Goal: Task Accomplishment & Management: Manage account settings

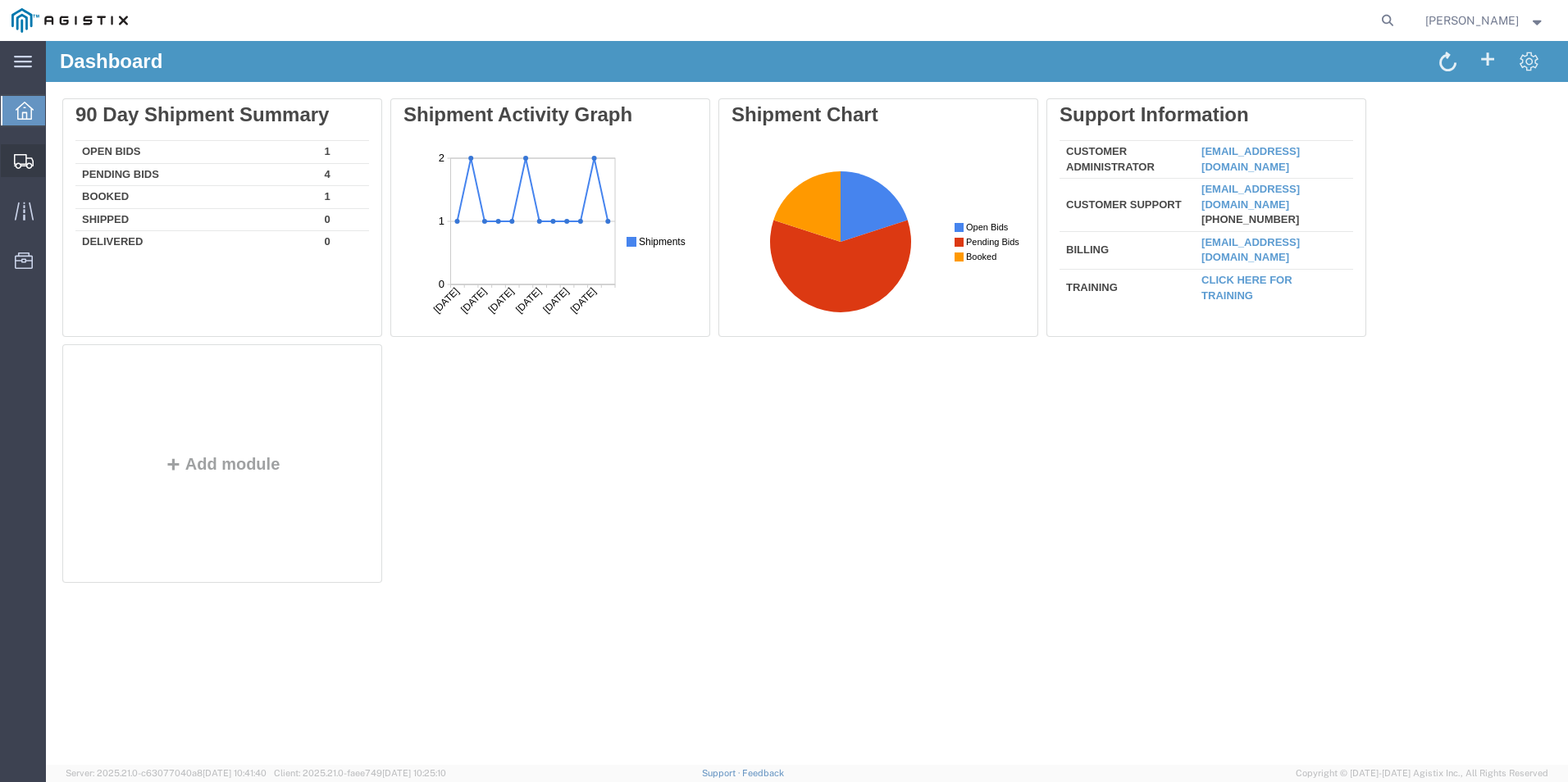
click at [34, 164] on div at bounding box center [24, 160] width 46 height 33
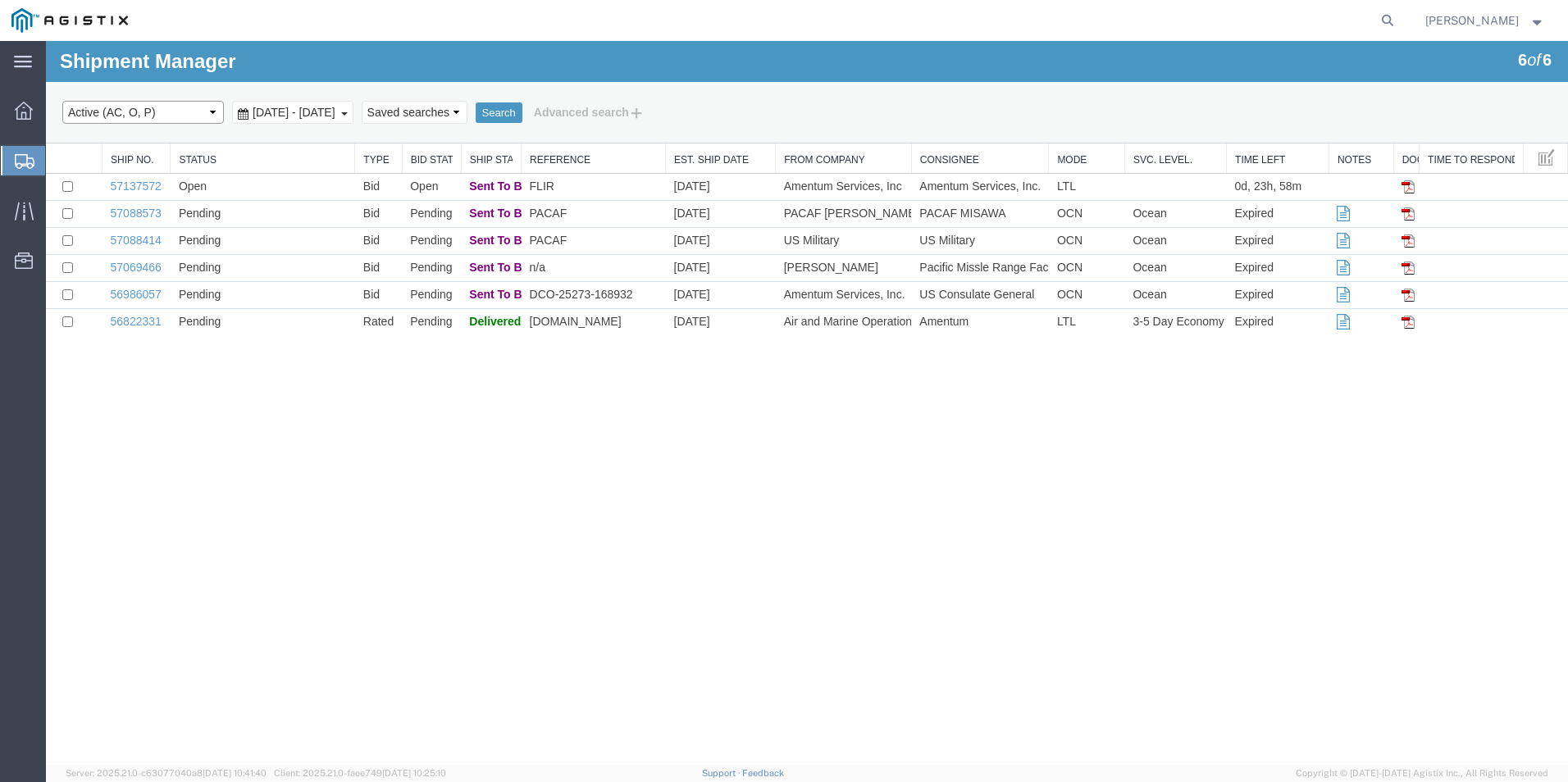
click at [203, 111] on select "Select status Active (AC, O, P) All Approved Awaiting Confirmation (AC) Booked …" at bounding box center [143, 112] width 162 height 23
select select "ALL"
click at [63, 101] on select "Select status Active (AC, O, P) All Approved Awaiting Confirmation (AC) Booked …" at bounding box center [143, 112] width 162 height 23
click at [522, 115] on button "Search" at bounding box center [498, 112] width 47 height 21
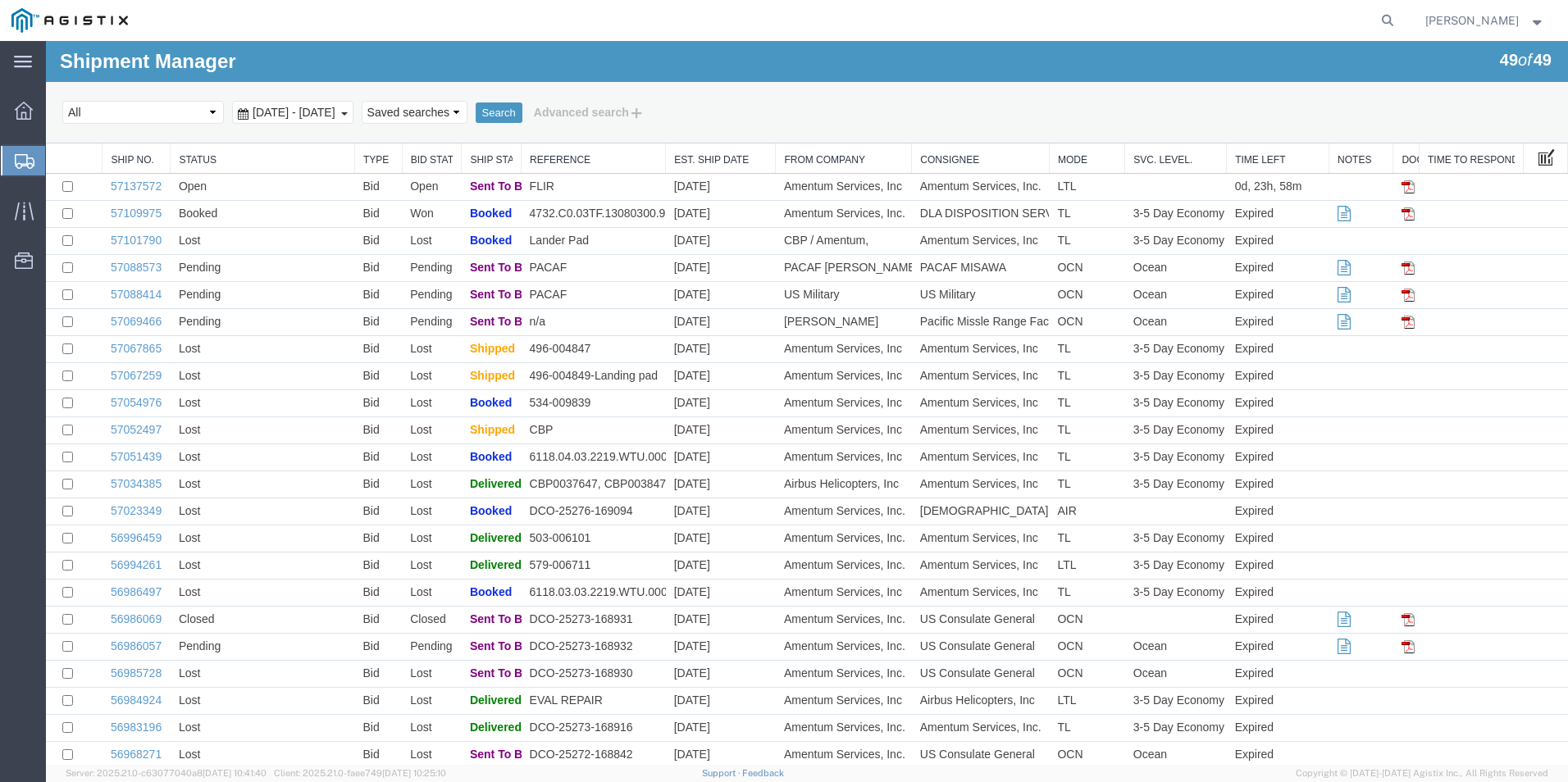
click at [1538, 157] on span at bounding box center [1546, 157] width 17 height 18
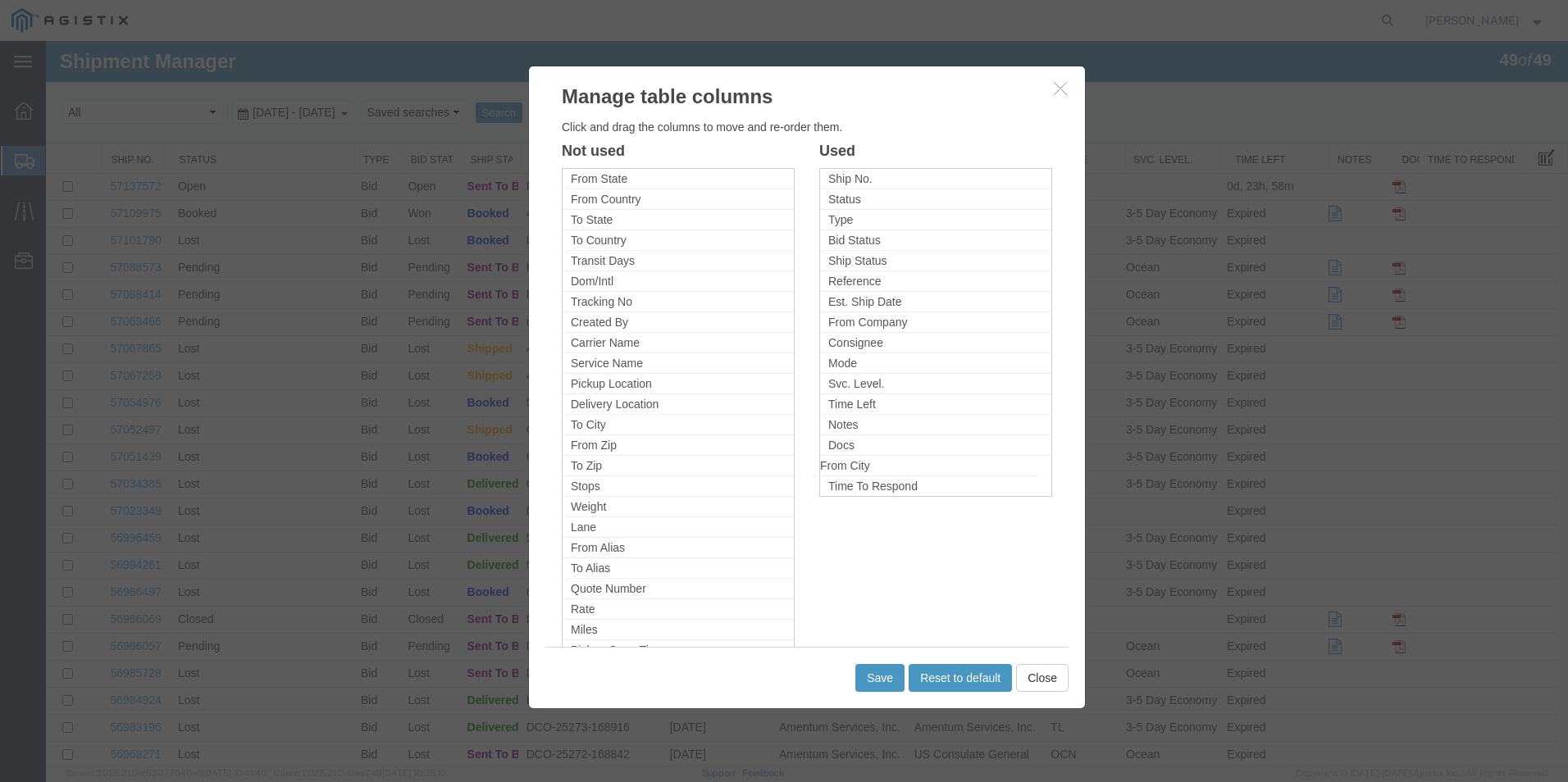
drag, startPoint x: 626, startPoint y: 430, endPoint x: 875, endPoint y: 470, distance: 252.2
drag, startPoint x: 605, startPoint y: 466, endPoint x: 870, endPoint y: 486, distance: 265.8
click at [833, 486] on li "To Zip" at bounding box center [935, 486] width 231 height 21
drag, startPoint x: 838, startPoint y: 485, endPoint x: 611, endPoint y: 454, distance: 229.1
drag, startPoint x: 606, startPoint y: 428, endPoint x: 870, endPoint y: 489, distance: 271.0
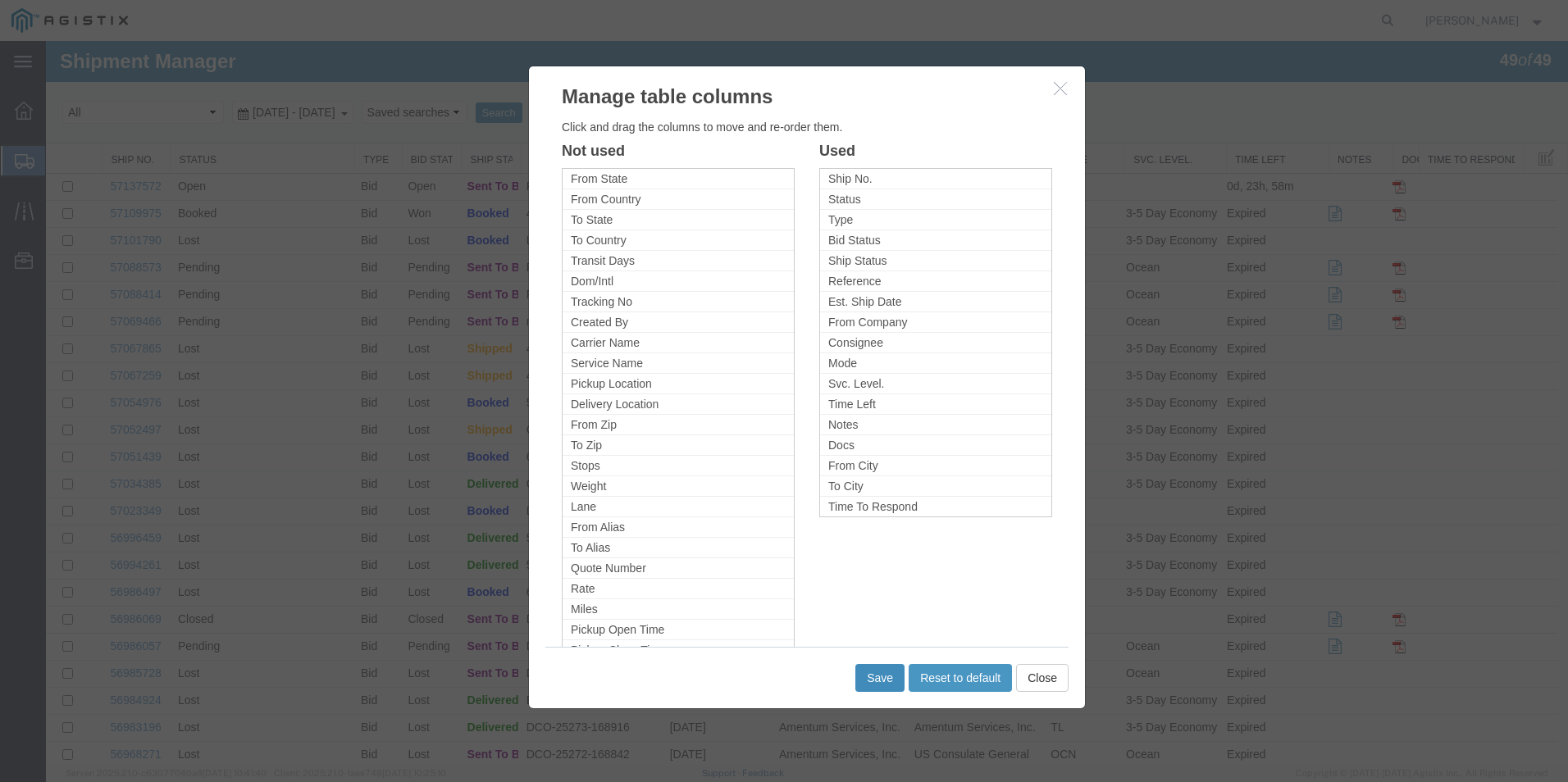
click at [877, 671] on button "Save" at bounding box center [880, 678] width 50 height 28
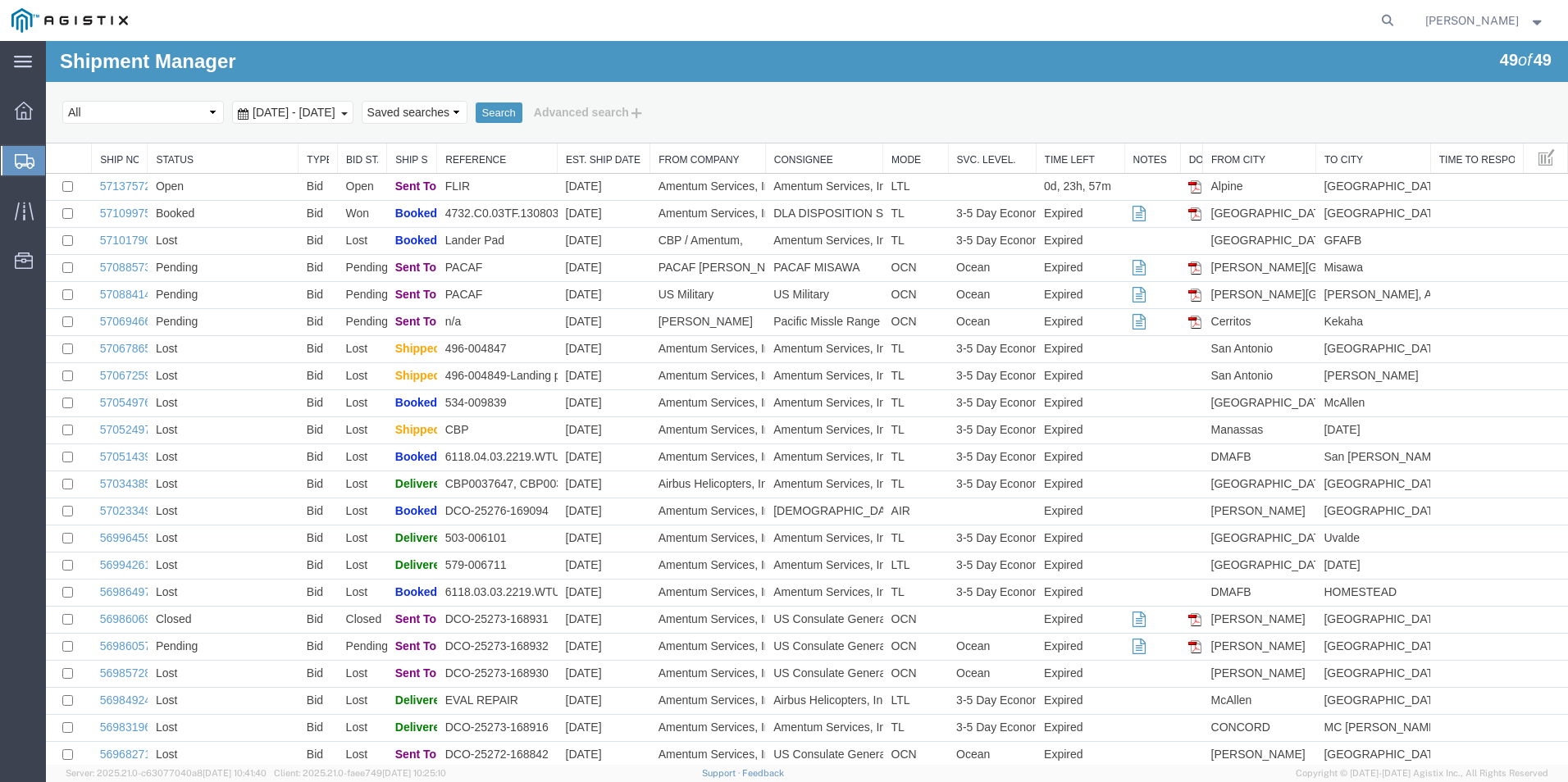
click at [605, 160] on link "Est. Ship Date" at bounding box center [603, 160] width 75 height 14
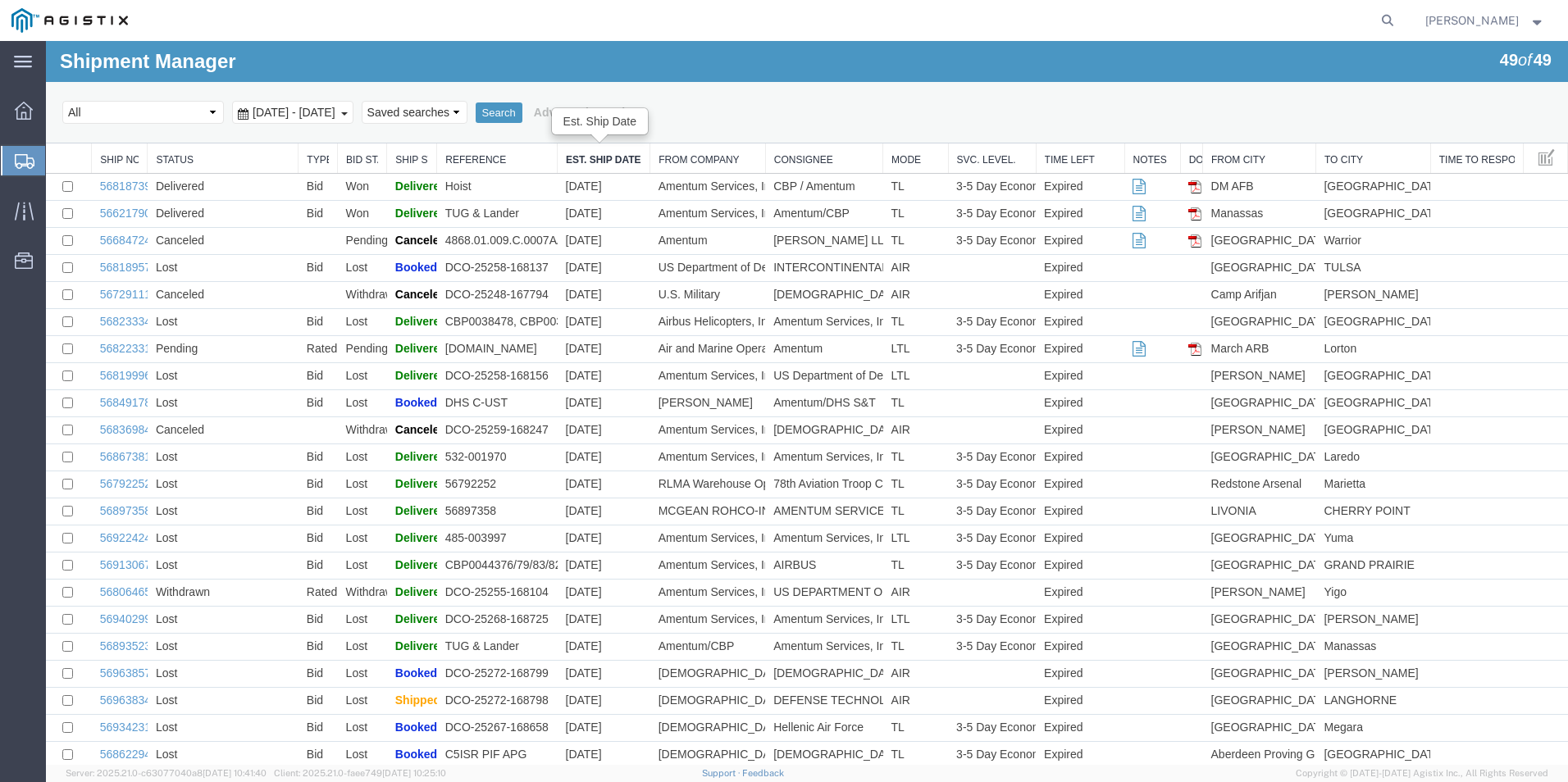
click at [595, 158] on link "Est. Ship Date" at bounding box center [603, 160] width 75 height 14
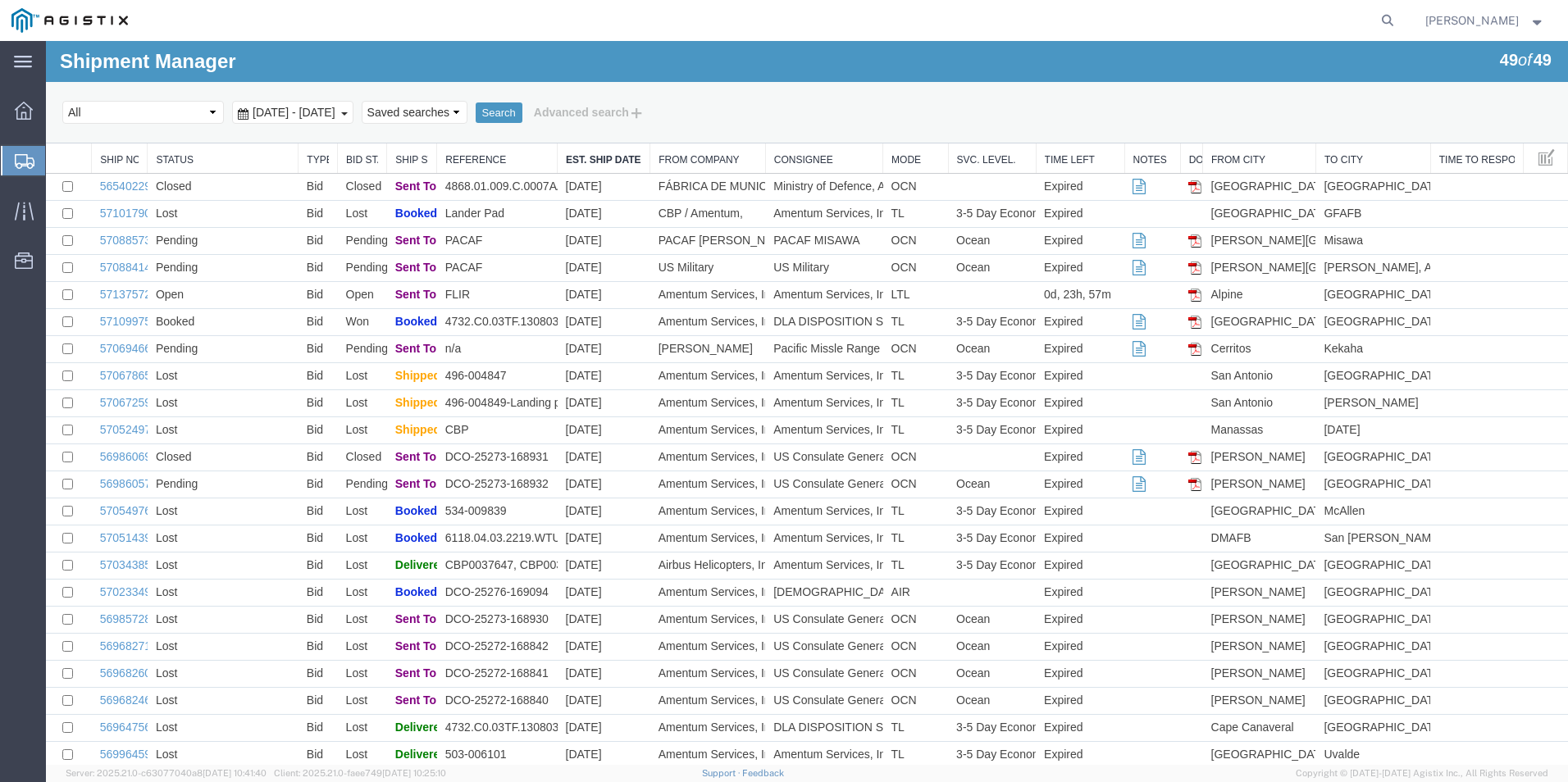
click at [1246, 155] on th "From City" at bounding box center [1259, 159] width 113 height 31
drag, startPoint x: 1246, startPoint y: 155, endPoint x: 1315, endPoint y: 155, distance: 69.0
click at [1324, 155] on link "To City" at bounding box center [1372, 160] width 97 height 14
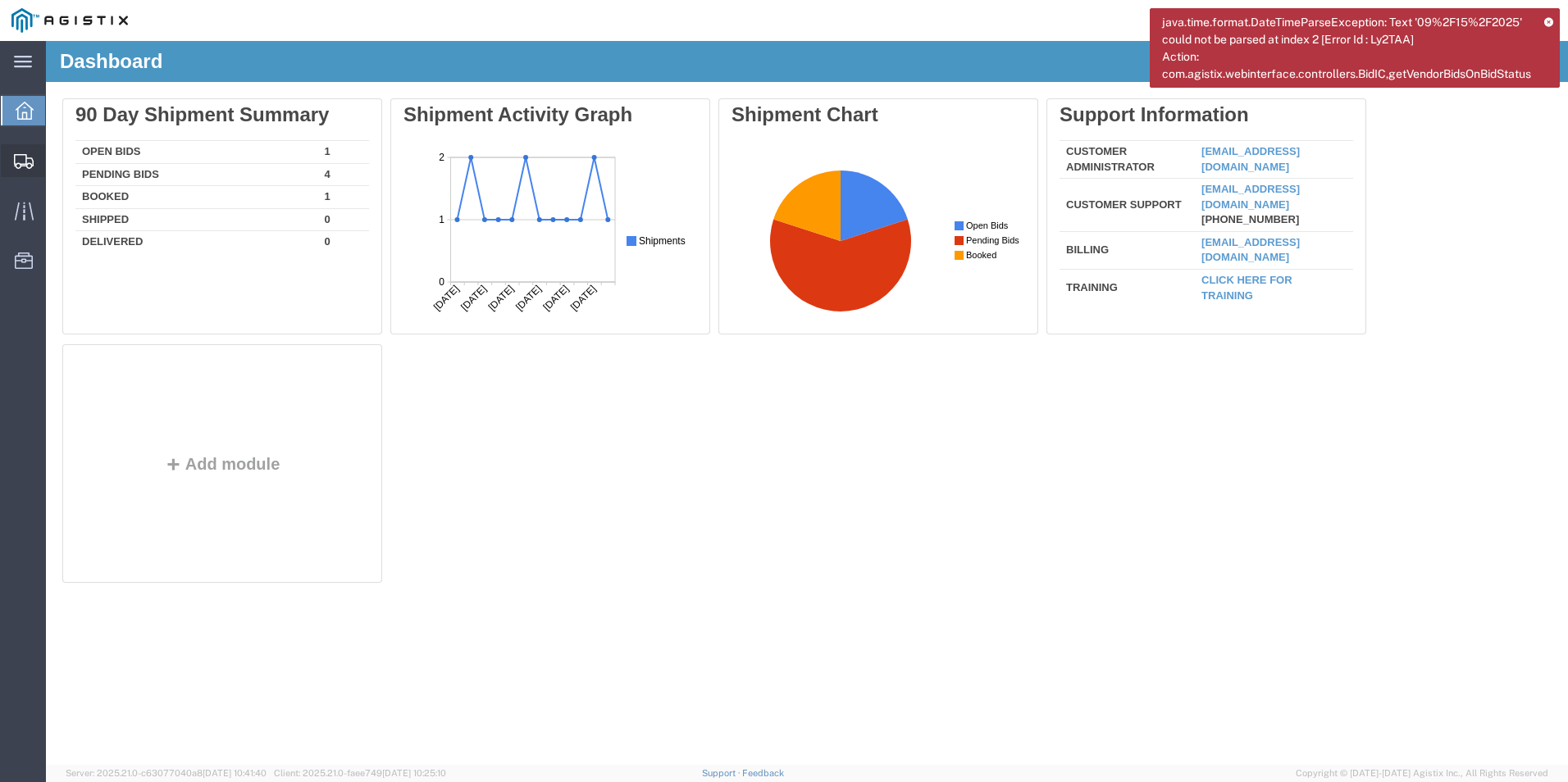
click at [24, 158] on icon at bounding box center [24, 161] width 20 height 15
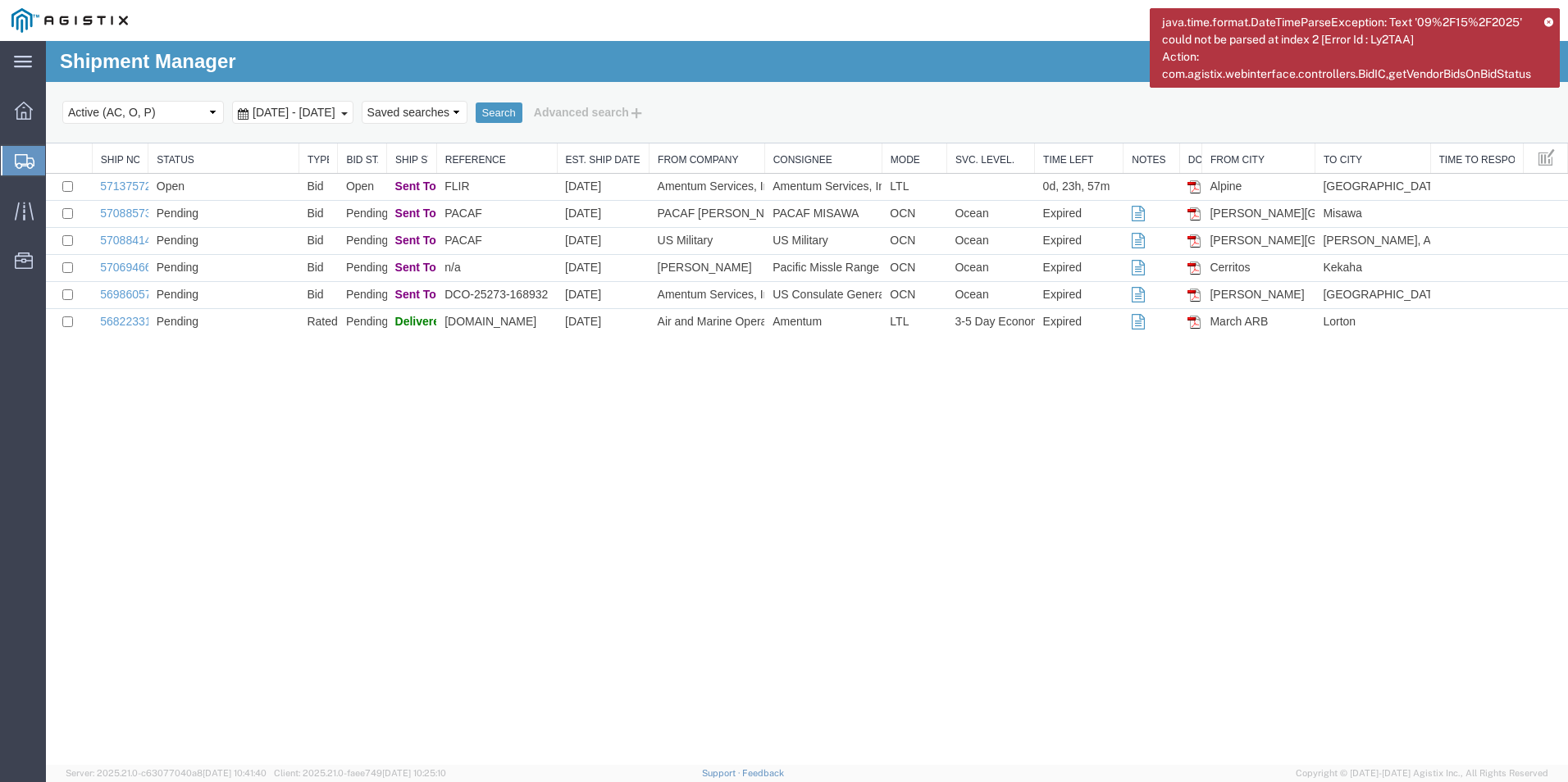
click at [1543, 18] on div "java.time.format.DateTimeParseException: Text '09%2F15%2F2025' could not be par…" at bounding box center [1354, 48] width 410 height 79
click at [128, 101] on select "Select status Active (AC, O, P) All Approved Awaiting Confirmation (AC) Booked …" at bounding box center [143, 112] width 162 height 23
select select "ALL"
click at [63, 101] on select "Select status Active (AC, O, P) All Approved Awaiting Confirmation (AC) Booked …" at bounding box center [143, 112] width 162 height 23
click at [522, 111] on button "Search" at bounding box center [498, 112] width 47 height 21
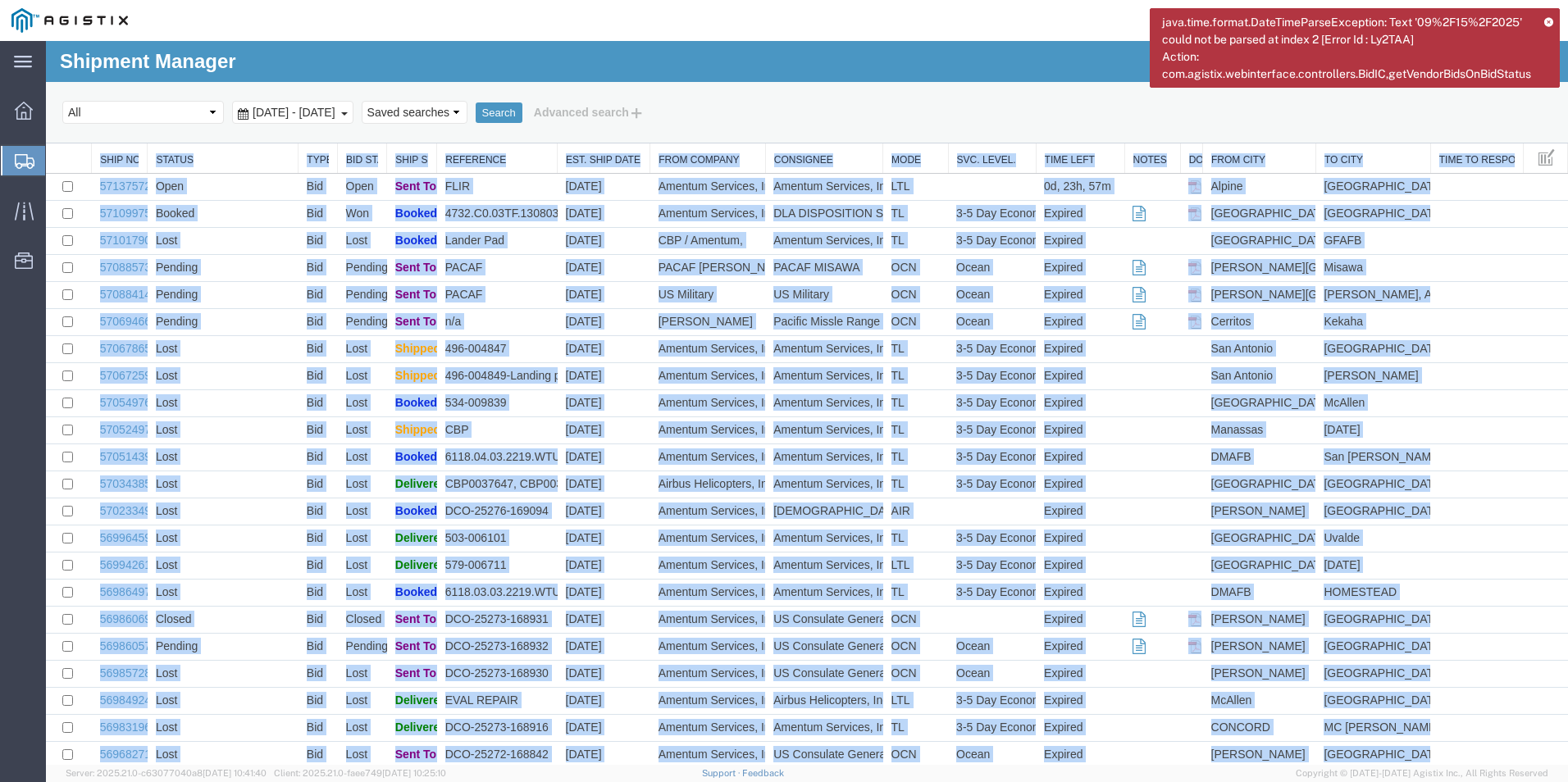
drag, startPoint x: 71, startPoint y: 160, endPoint x: 1357, endPoint y: 824, distance: 1447.3
click at [1357, 765] on html "Shipment Manager 49 of 49 Search Select status Active (AC, O, P) All Approved A…" at bounding box center [806, 402] width 1521 height 723
copy div "Ship No. Status Type Bid Status Ship Status Reference Est. Ship Date From Compa…"
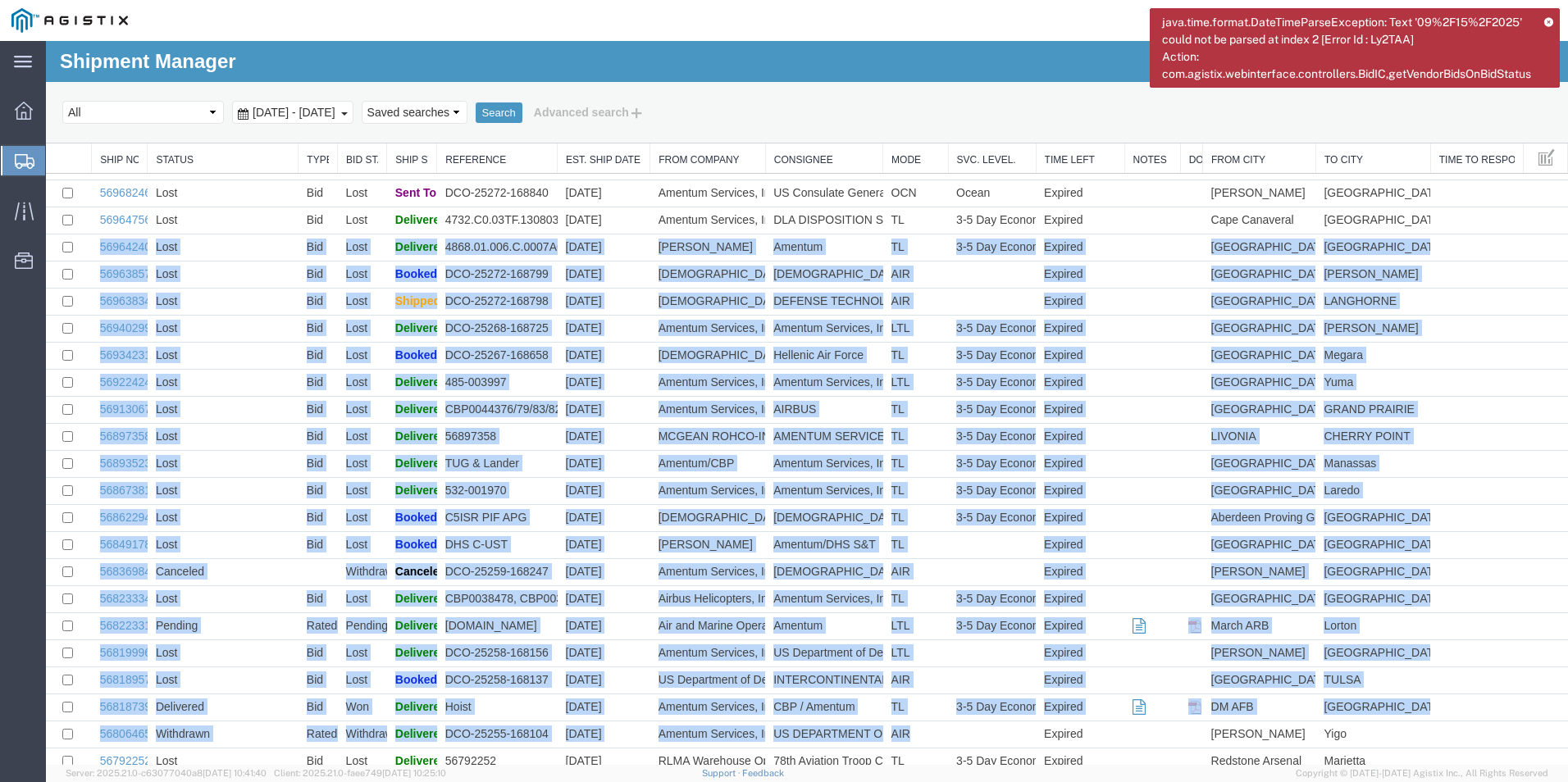
scroll to position [751, 0]
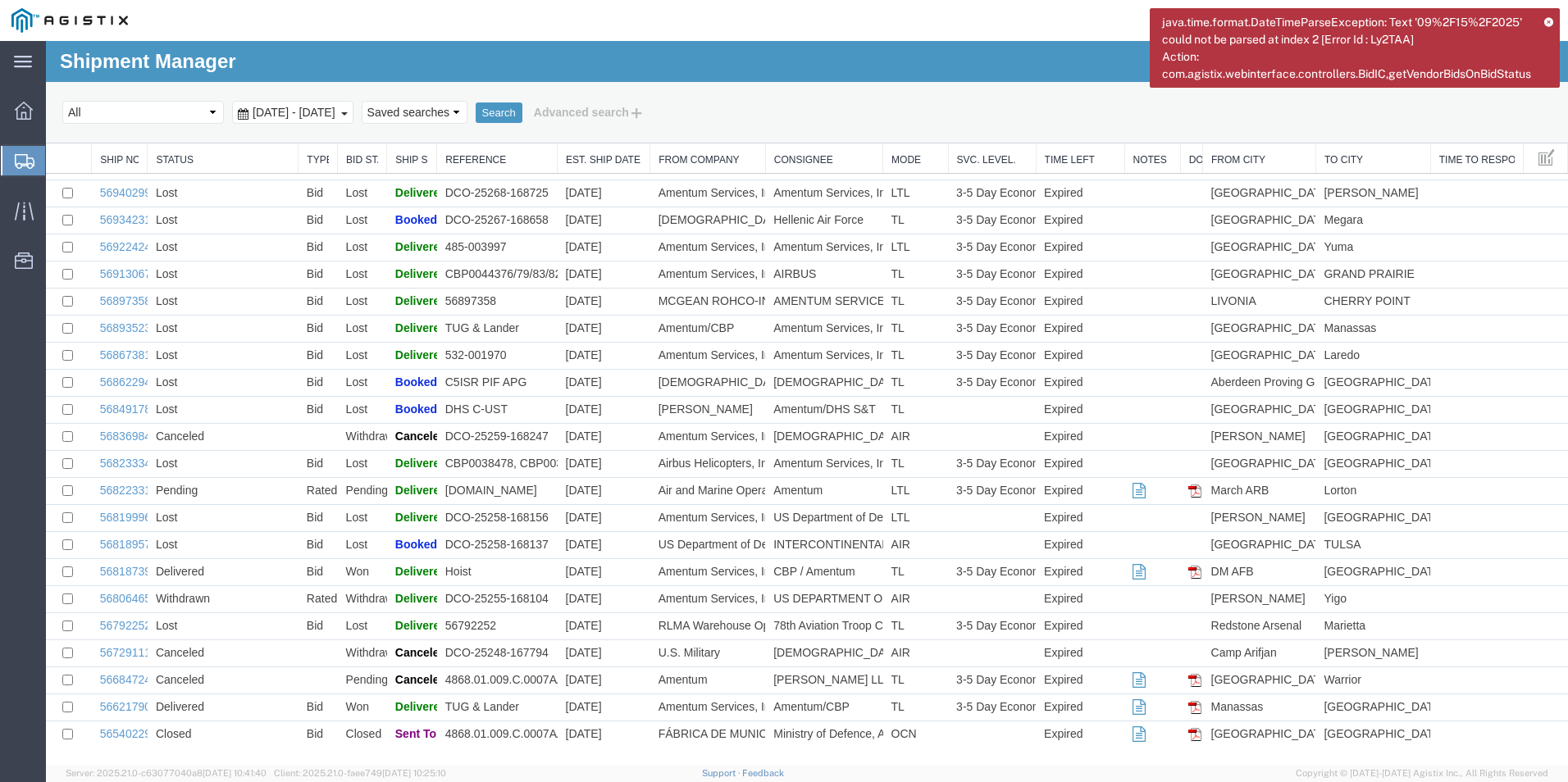
drag, startPoint x: 93, startPoint y: 285, endPoint x: 982, endPoint y: 793, distance: 1023.9
copy table "Ship No. Status Type Bid Status Ship Status Reference Est. Ship Date From Compa…"
click at [1365, 639] on td "Marietta" at bounding box center [1372, 626] width 115 height 27
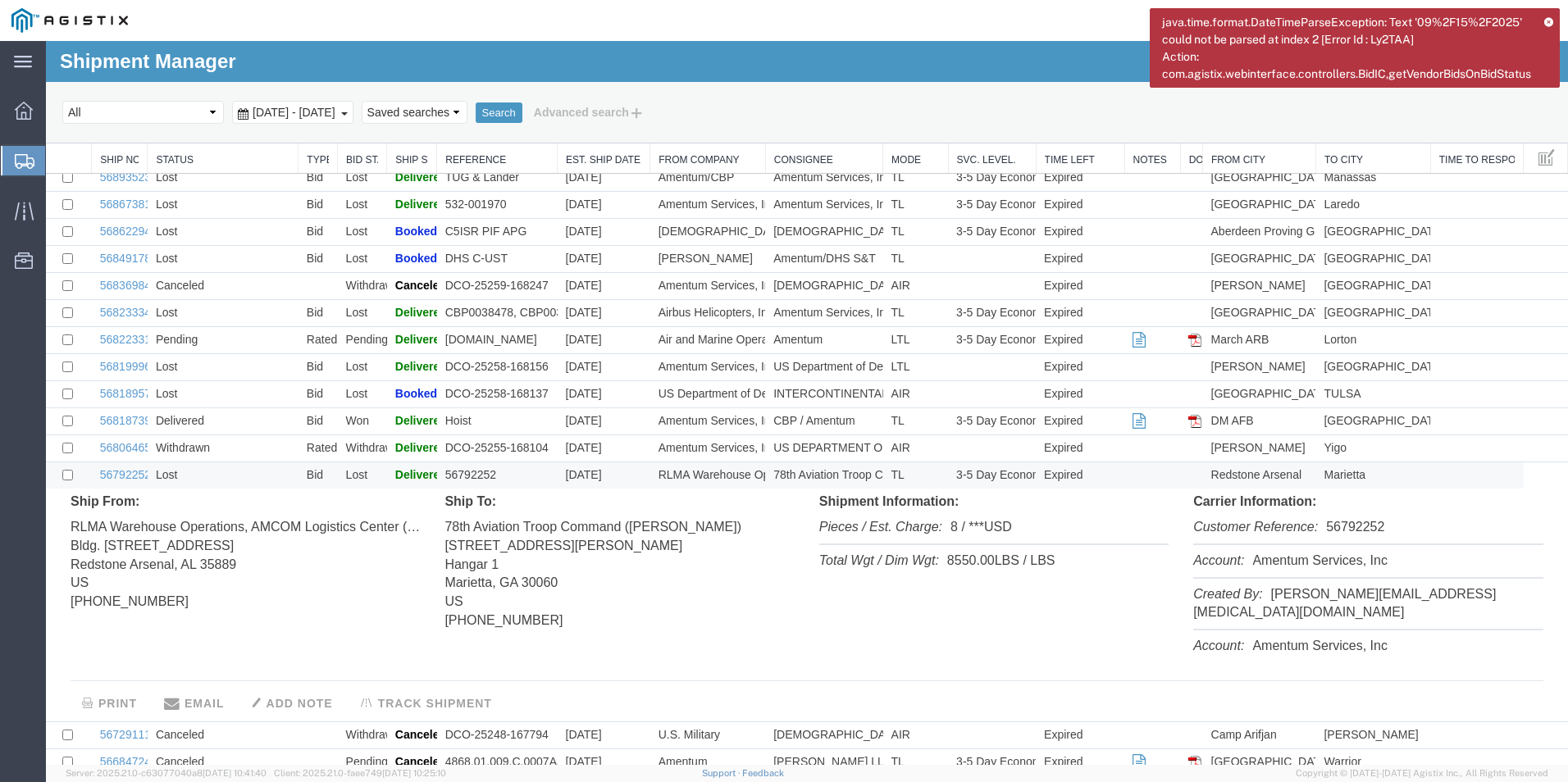
scroll to position [915, 0]
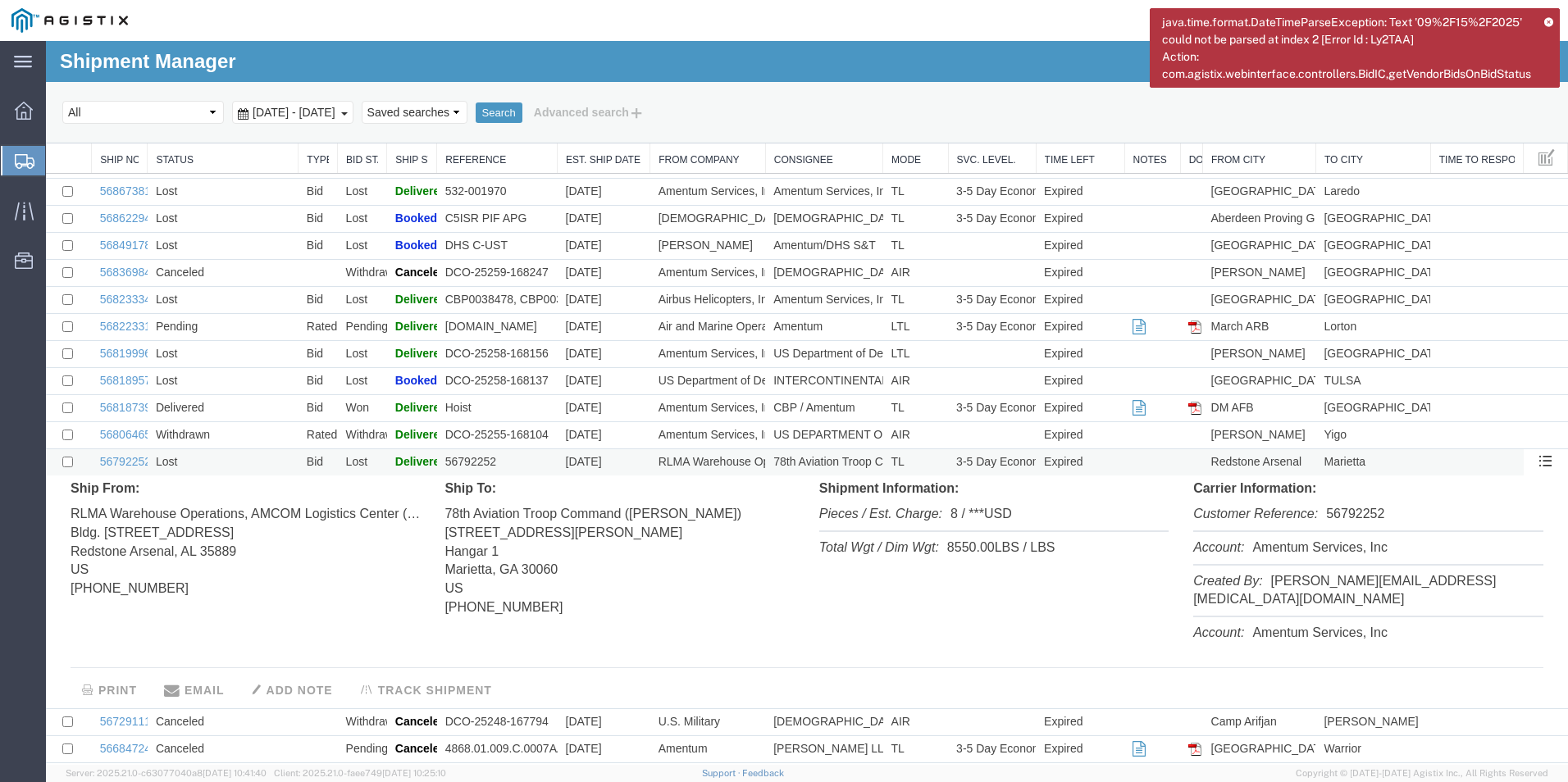
click at [1470, 457] on td at bounding box center [1476, 462] width 92 height 27
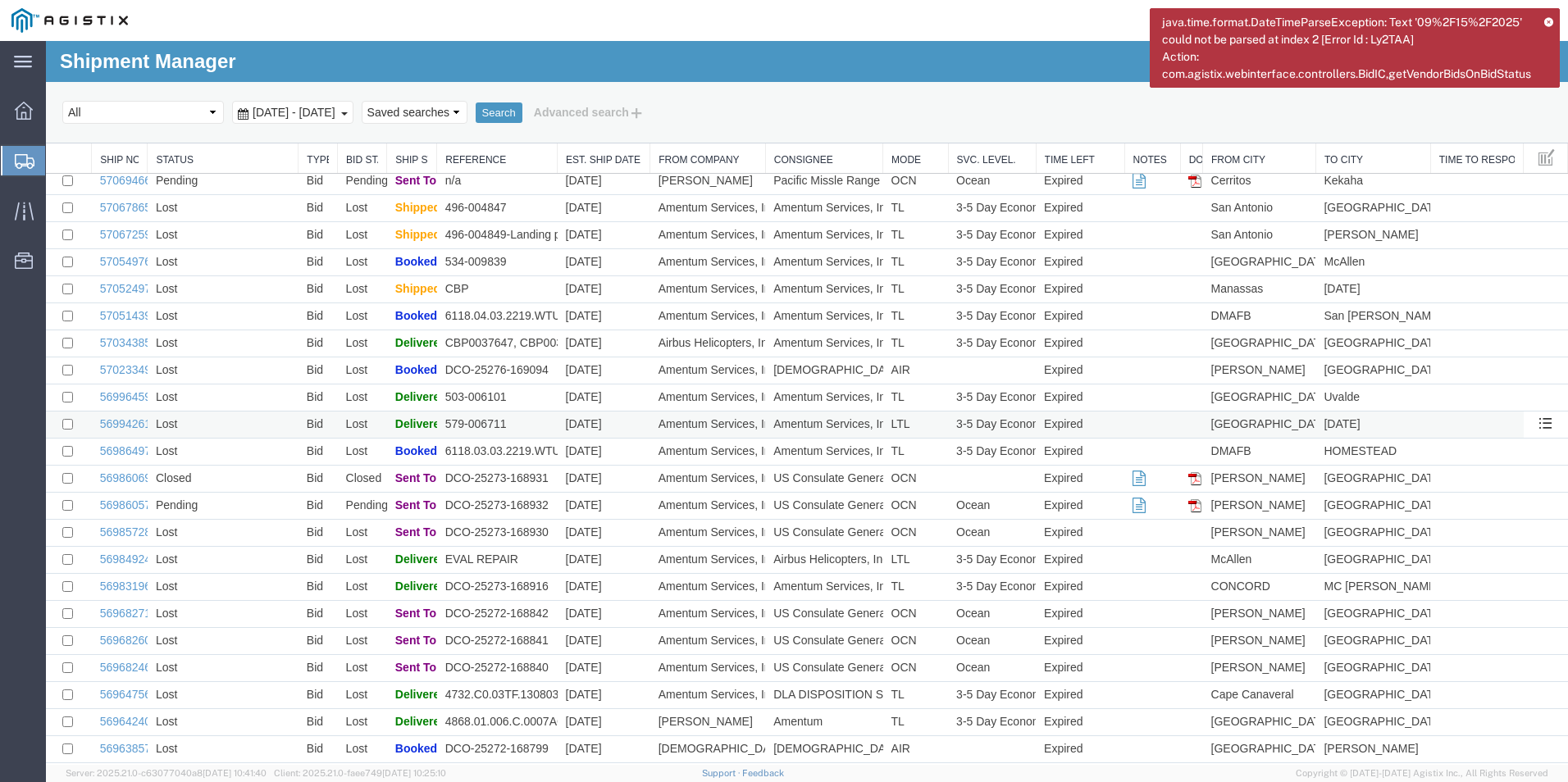
scroll to position [0, 0]
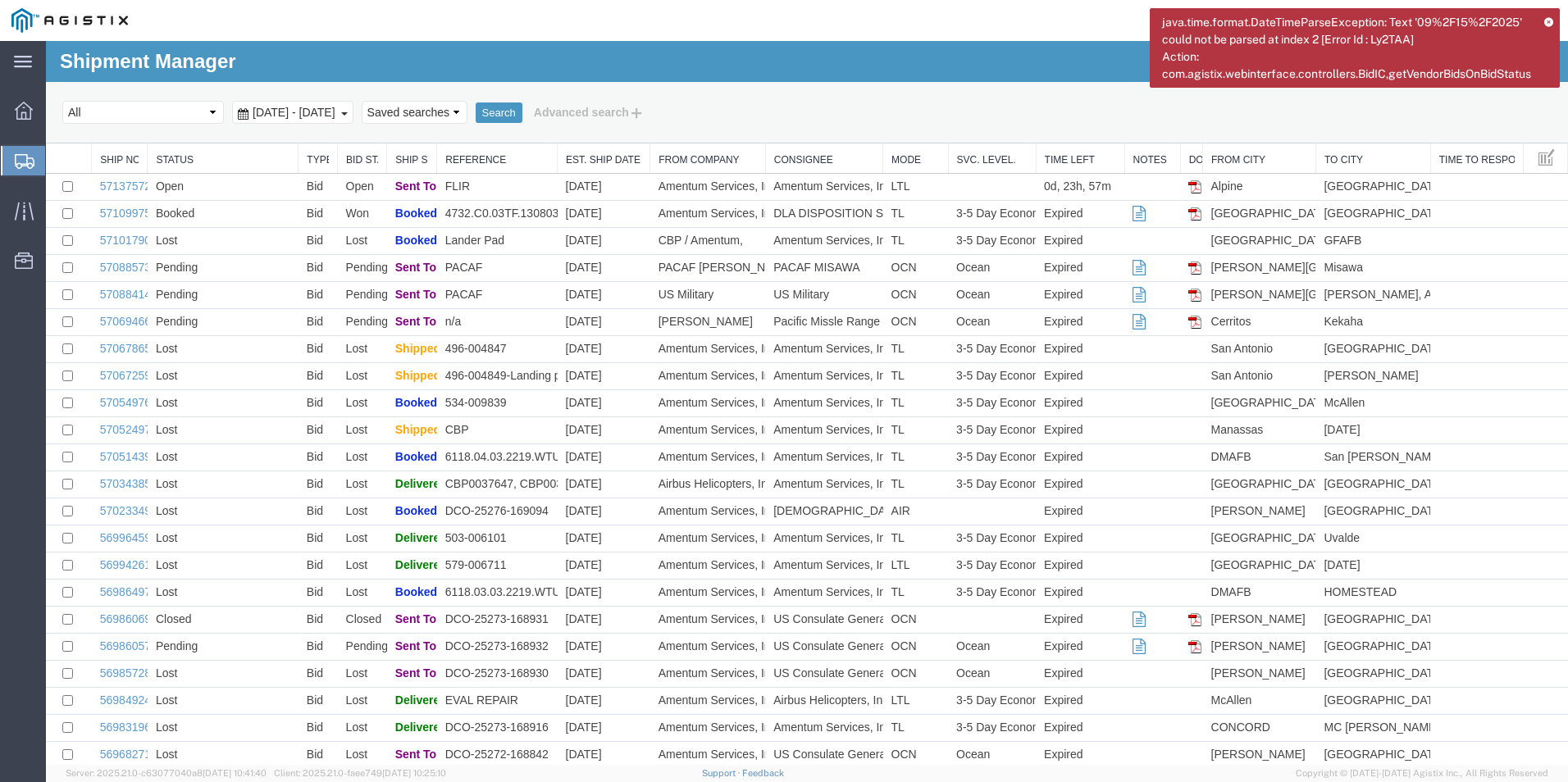
click at [625, 155] on link "Est. Ship Date" at bounding box center [603, 160] width 75 height 14
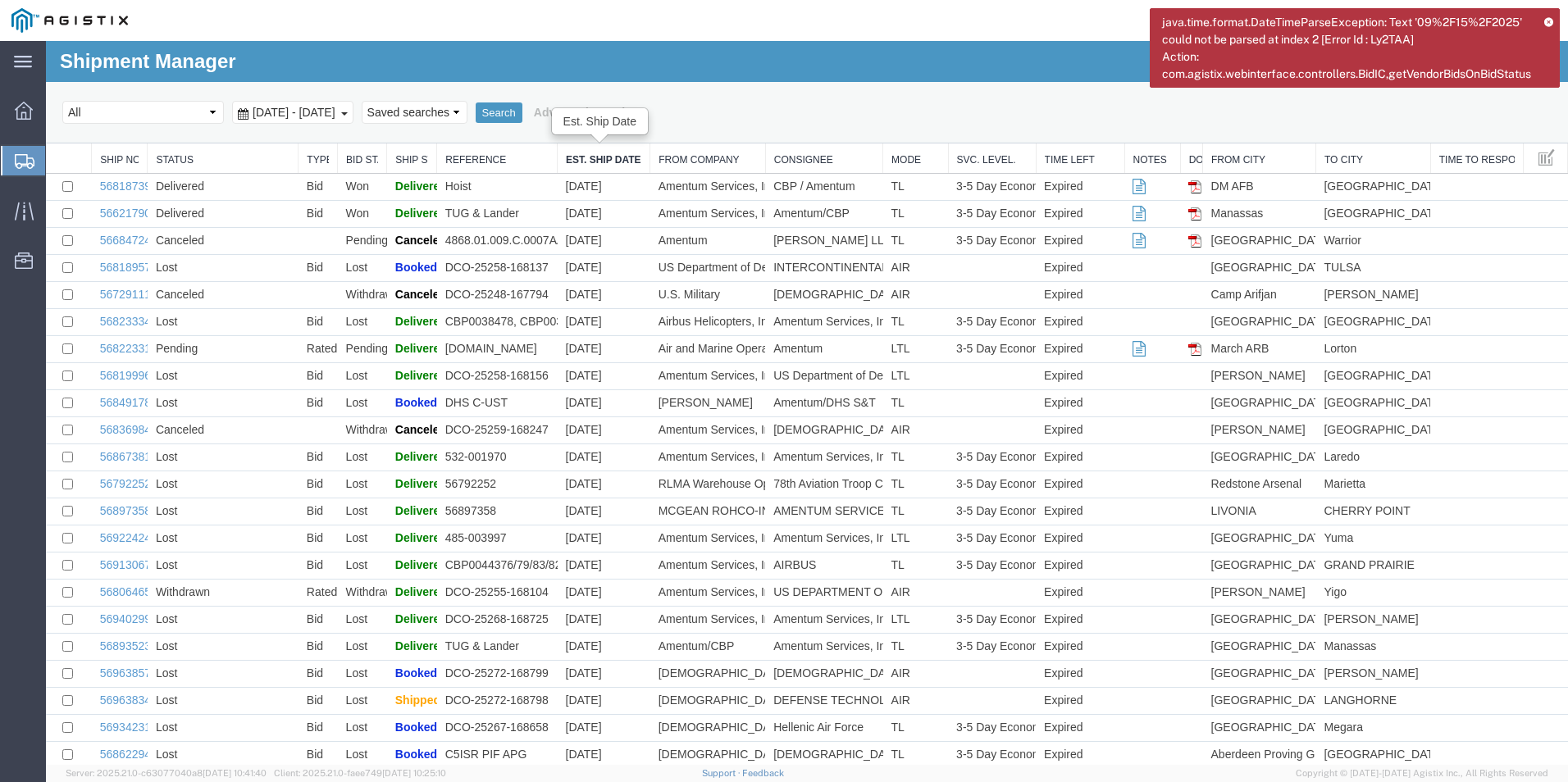
click at [603, 163] on link "Est. Ship Date" at bounding box center [603, 160] width 75 height 14
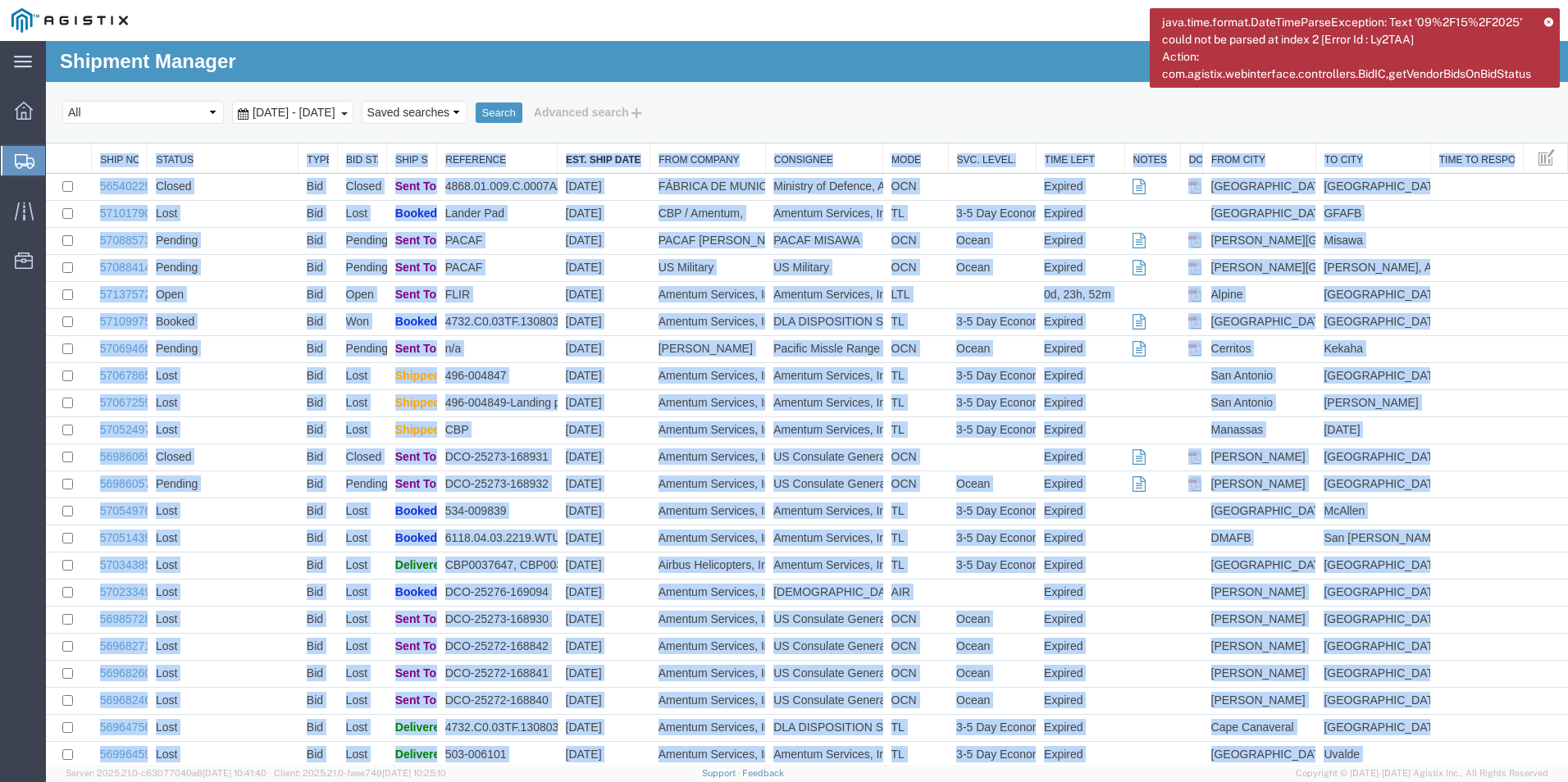
drag, startPoint x: 78, startPoint y: 158, endPoint x: 1280, endPoint y: 818, distance: 1371.3
click at [1280, 765] on html "Shipment Manager 49 of 49 Search Select status Active (AC, O, P) All Approved A…" at bounding box center [806, 402] width 1521 height 723
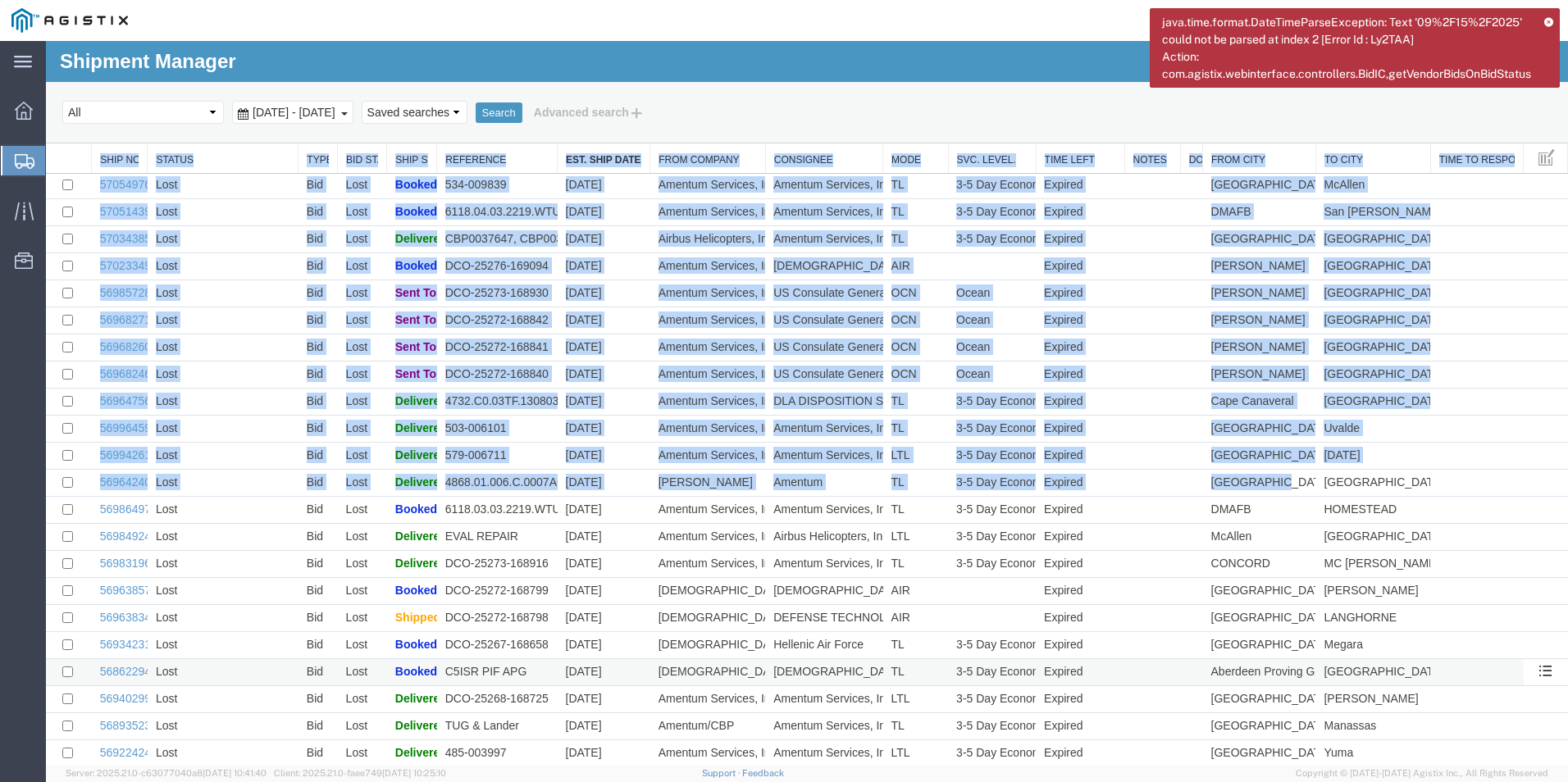
scroll to position [327, 0]
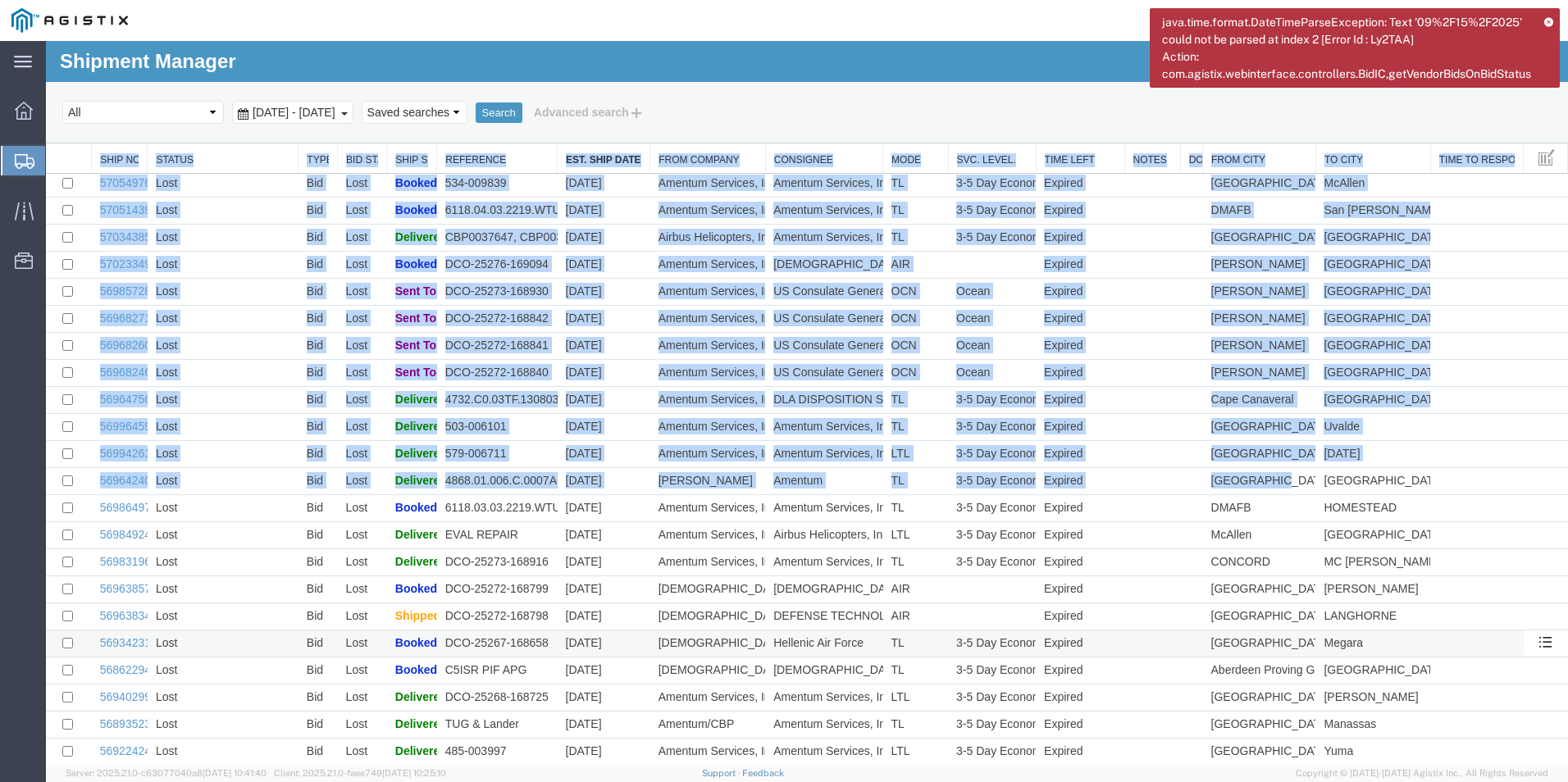
copy div "Ship No. Status Type Bid Status Ship Status Reference Est. Ship Date From Compa…"
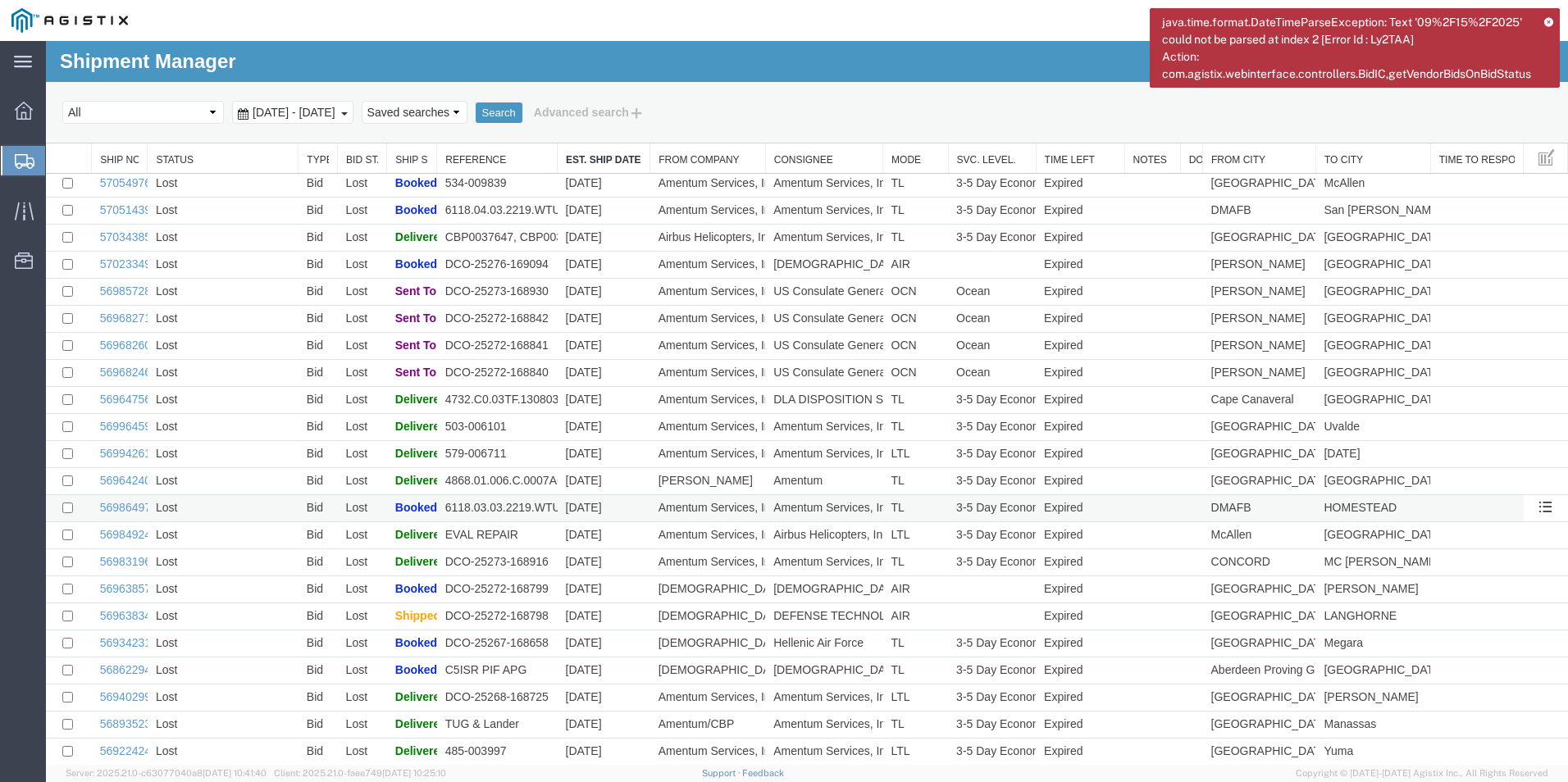
click at [87, 507] on td at bounding box center [68, 508] width 46 height 27
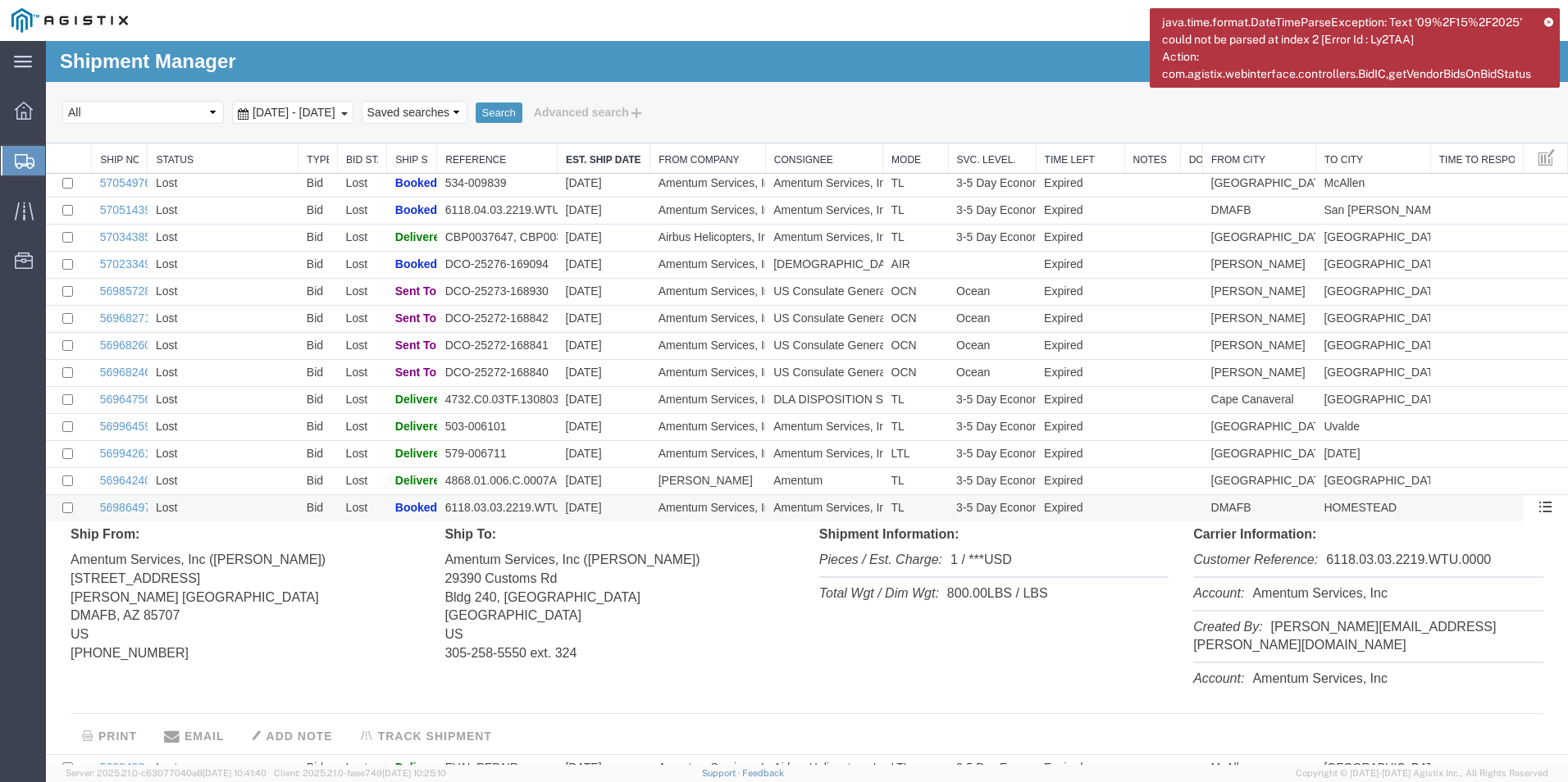
click at [92, 509] on td "56986497" at bounding box center [120, 508] width 56 height 27
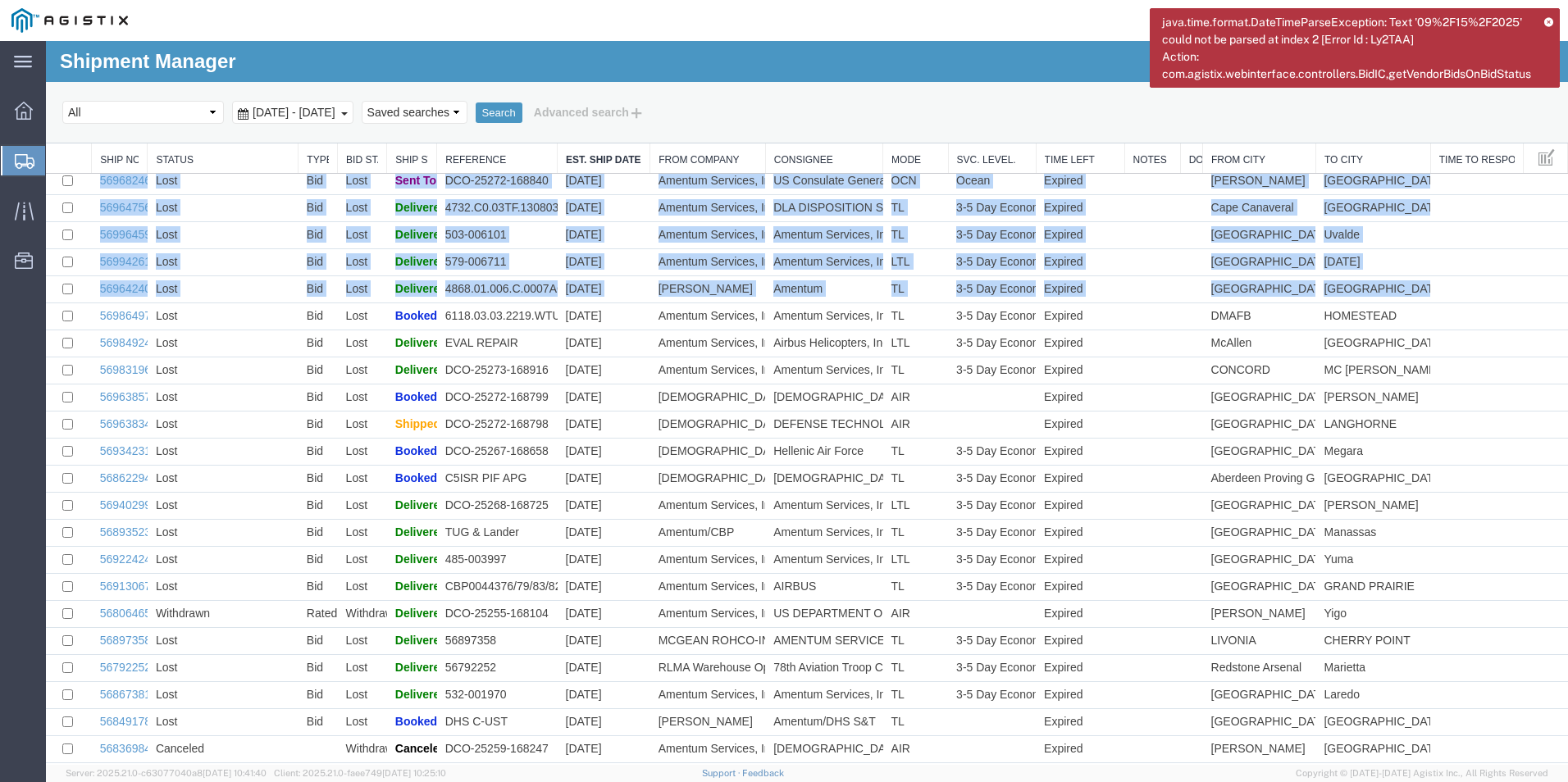
scroll to position [751, 0]
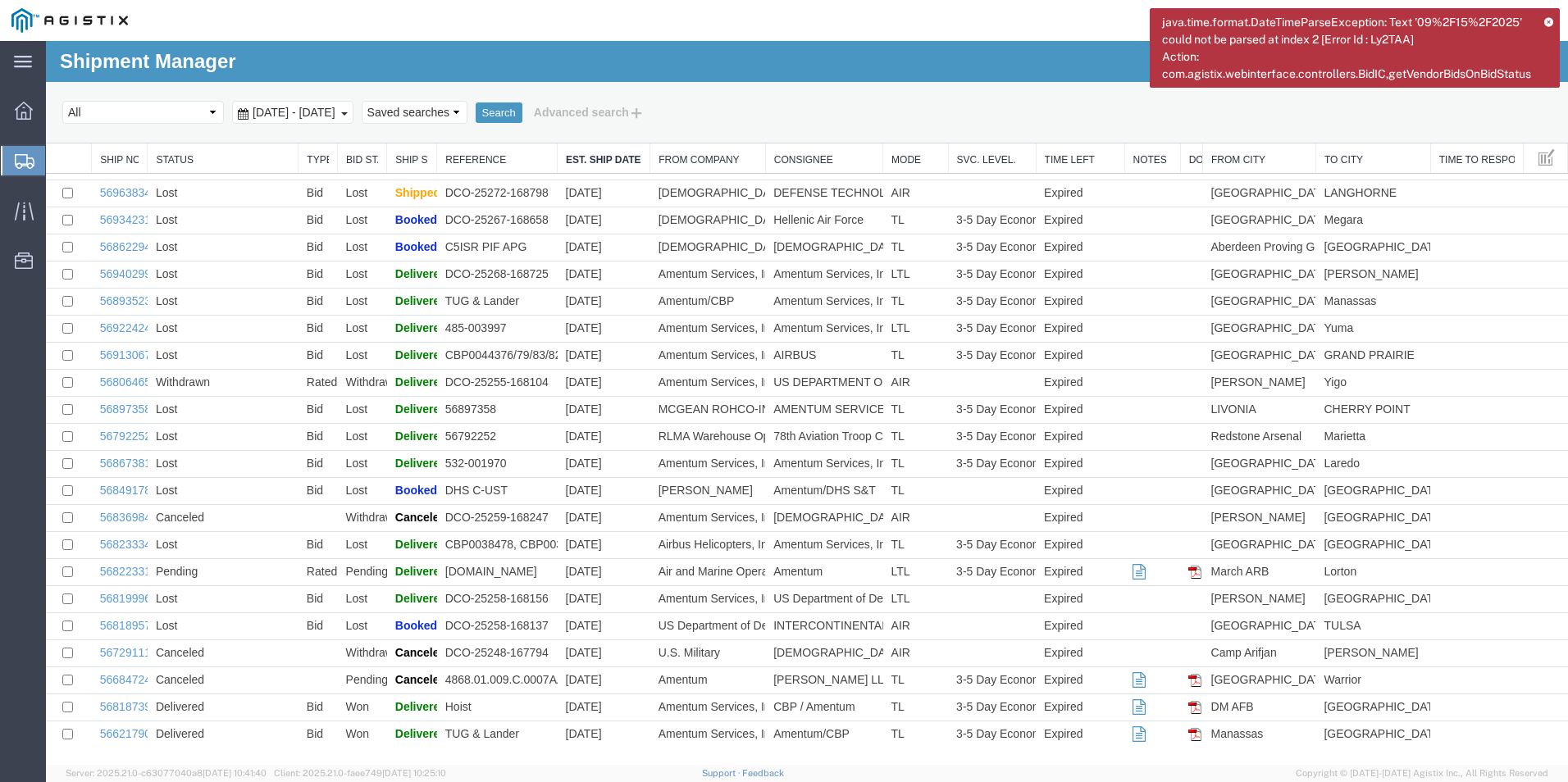
drag, startPoint x: 58, startPoint y: 502, endPoint x: 1171, endPoint y: 806, distance: 1153.8
copy table "Ship No. Status Type Bid Status Ship Status Reference Est. Ship Date From Compa…"
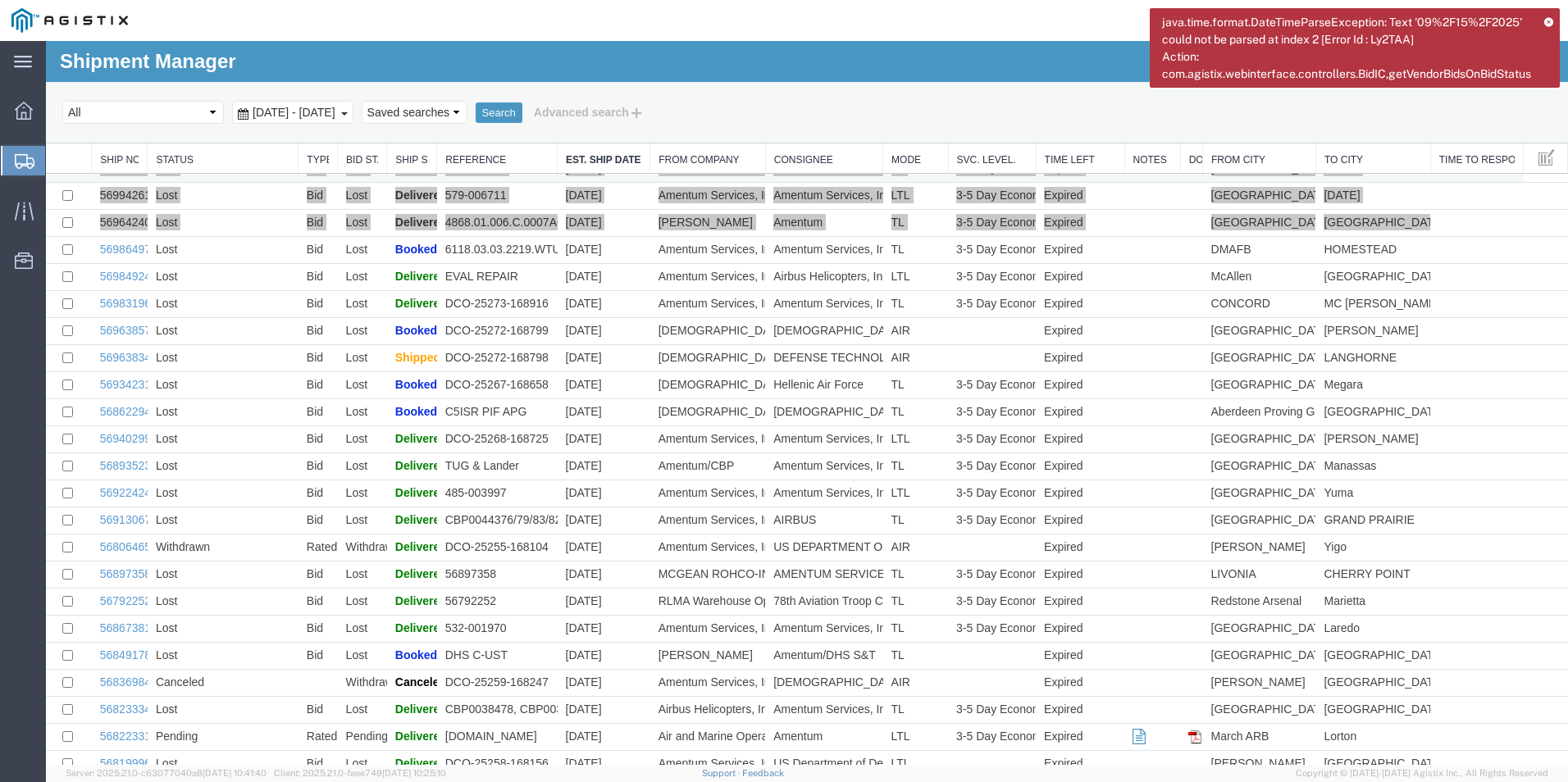
scroll to position [341, 0]
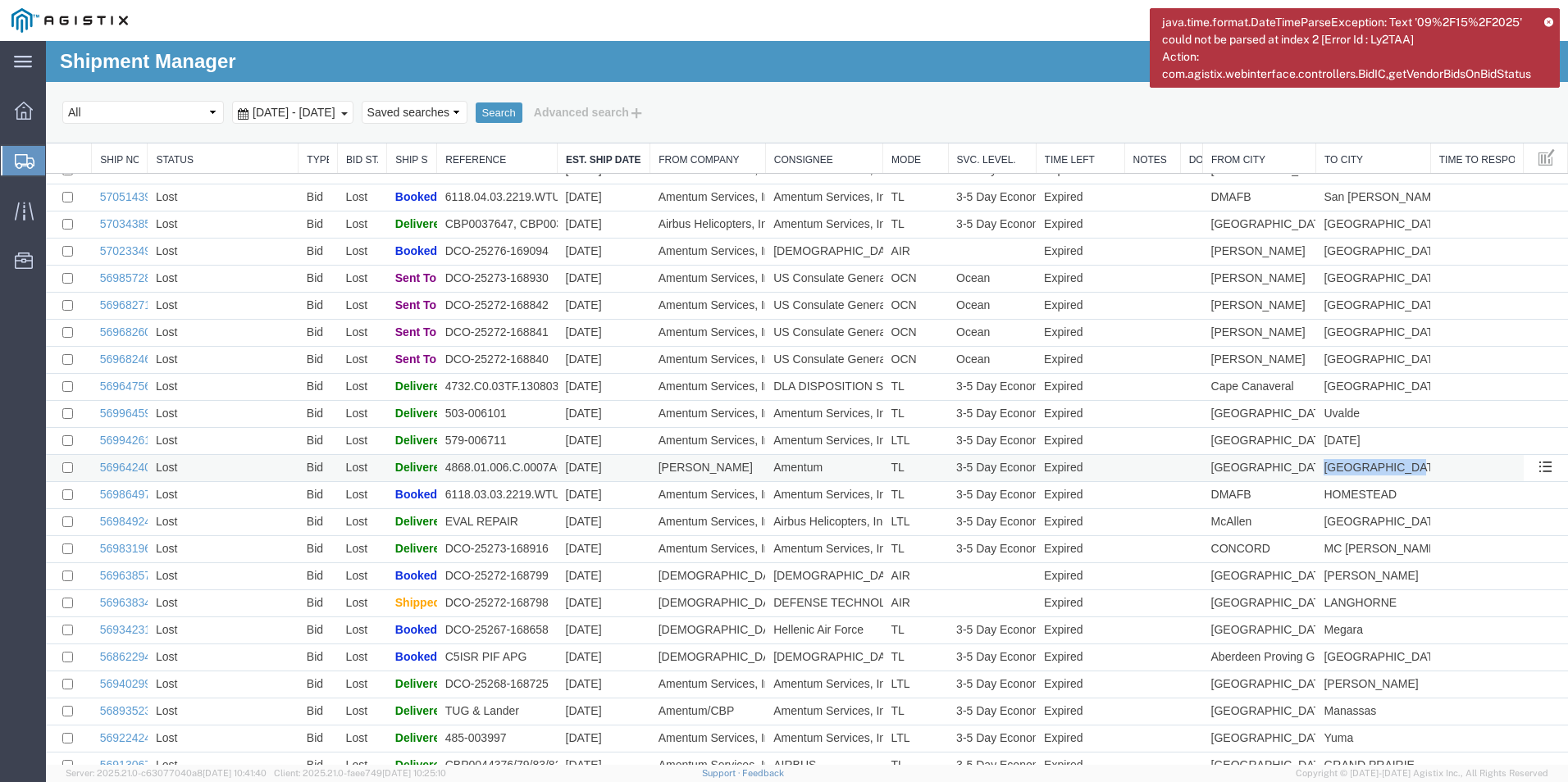
drag, startPoint x: 1411, startPoint y: 464, endPoint x: 1311, endPoint y: 469, distance: 100.1
click at [1315, 469] on td "Fredericksburg" at bounding box center [1372, 467] width 115 height 27
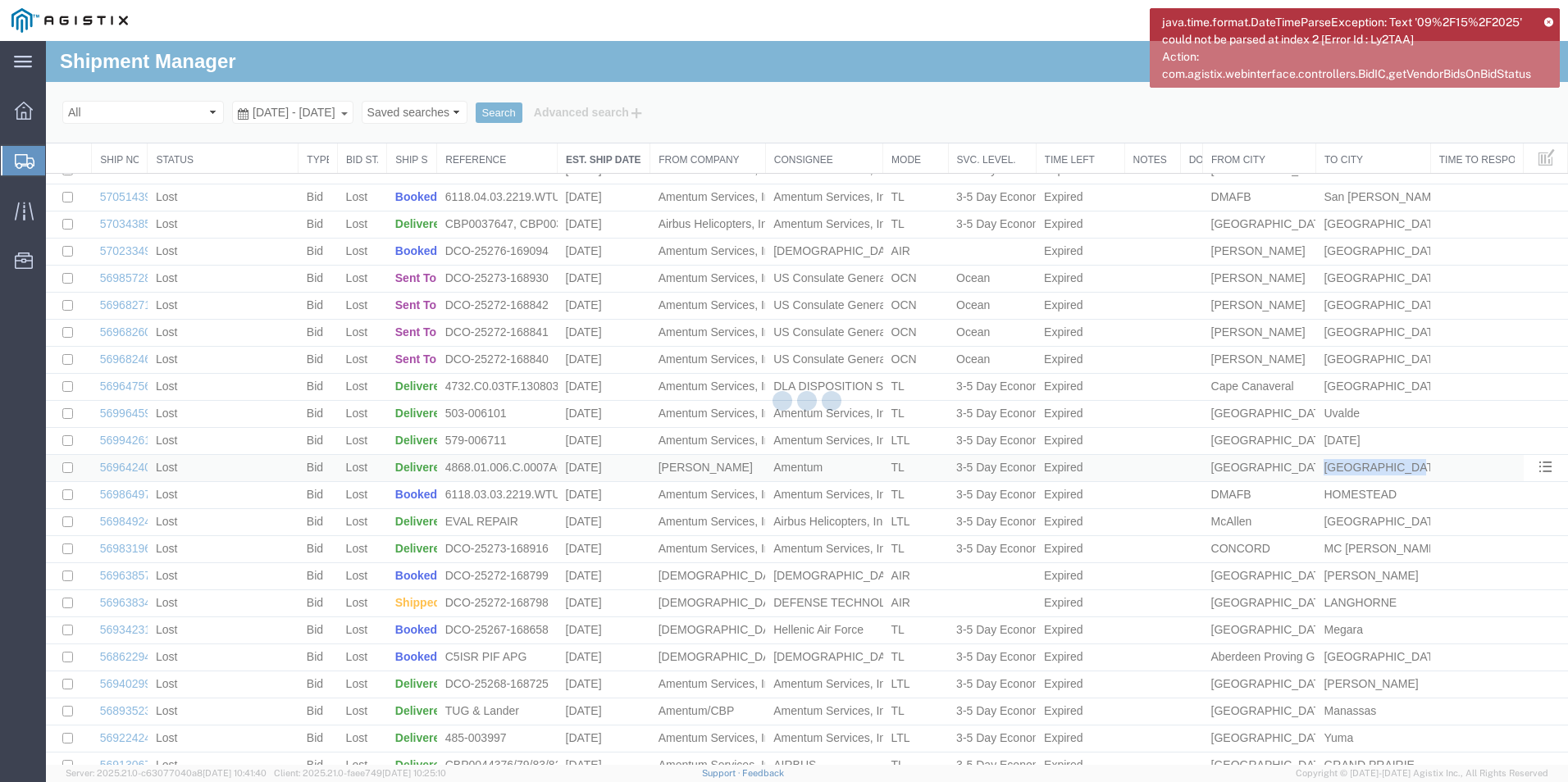
copy td "Fredericksburg"
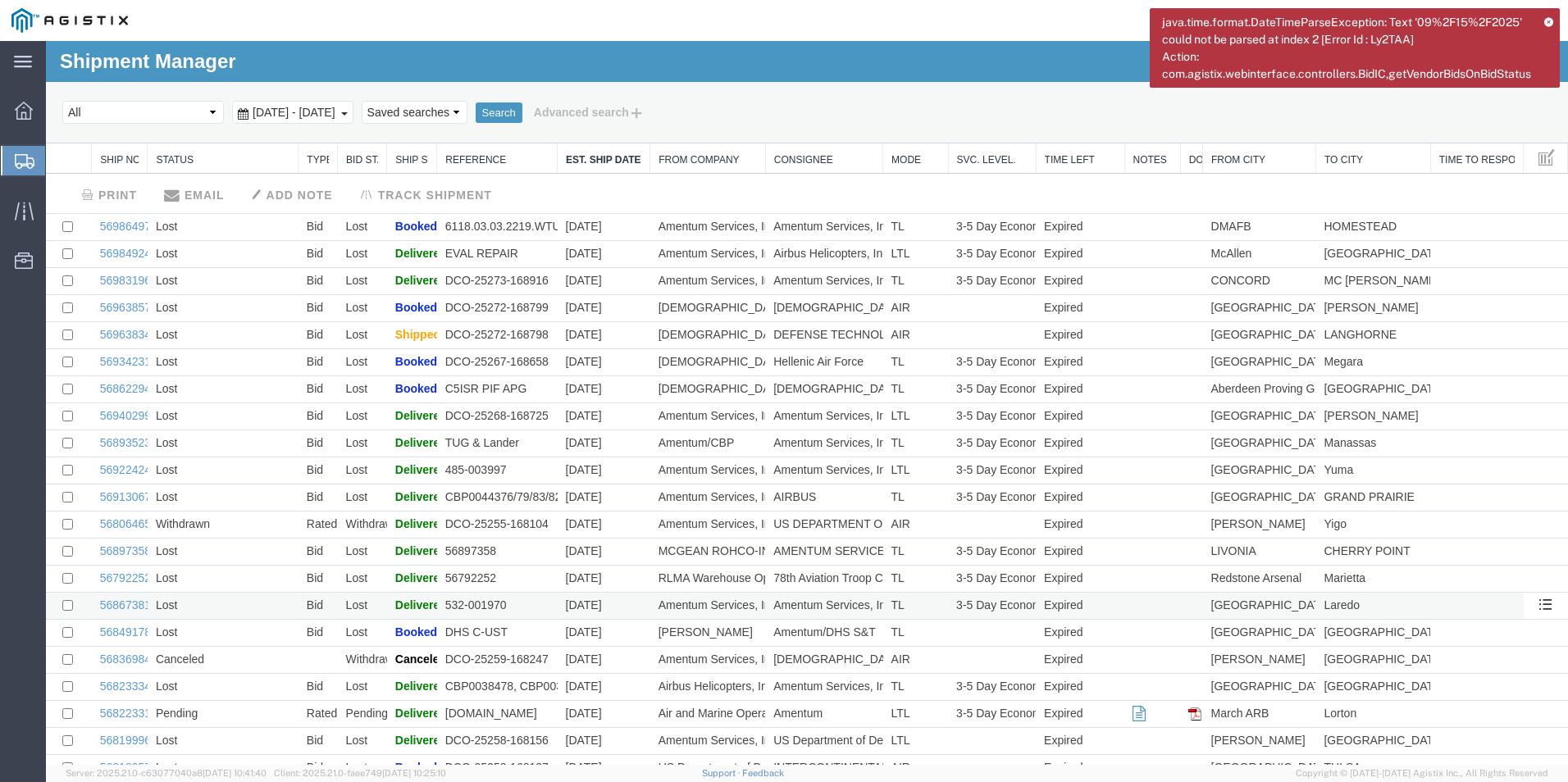
scroll to position [983, 0]
